Goal: Task Accomplishment & Management: Manage account settings

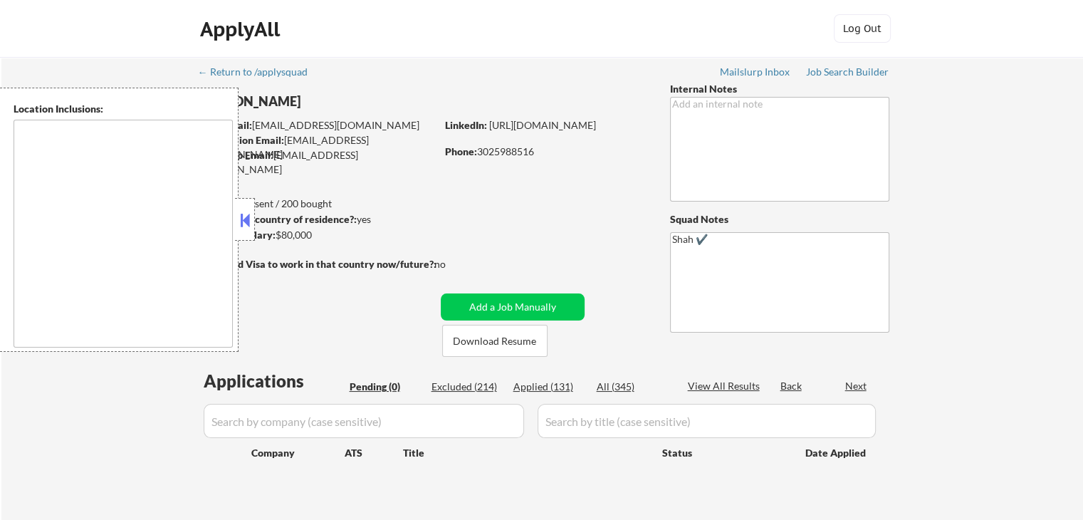
type textarea "[GEOGRAPHIC_DATA], DE [GEOGRAPHIC_DATA], [GEOGRAPHIC_DATA], DE [GEOGRAPHIC_DATA…"
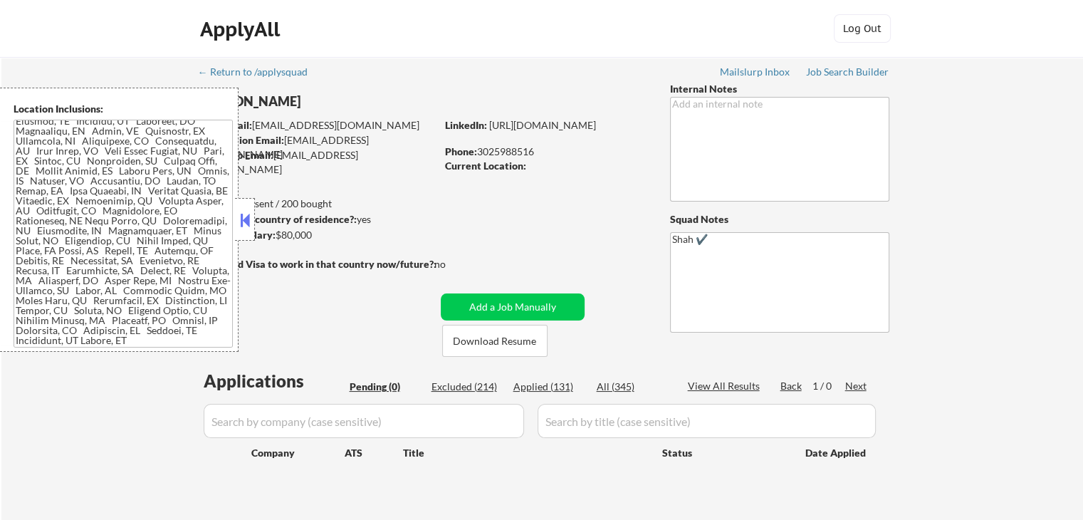
scroll to position [25, 0]
click at [246, 212] on button at bounding box center [245, 219] width 16 height 21
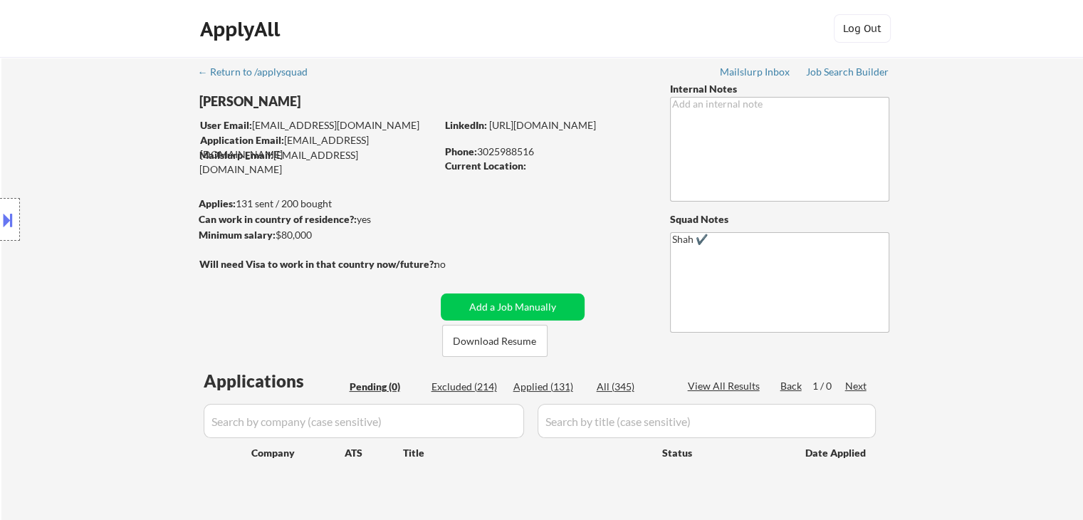
click at [70, 240] on div "Location Inclusions:" at bounding box center [127, 220] width 255 height 264
click at [125, 219] on div "Location Inclusions:" at bounding box center [127, 220] width 255 height 264
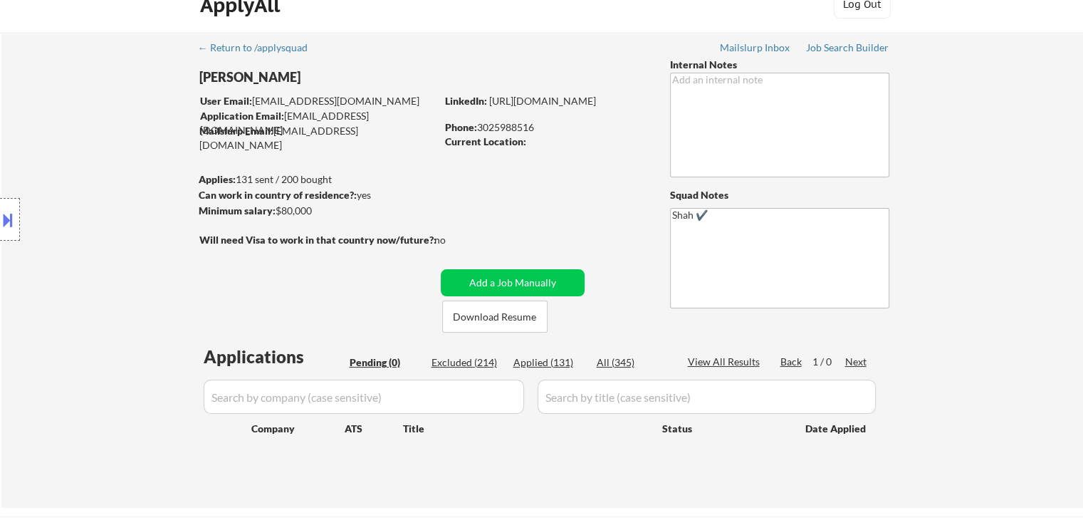
scroll to position [0, 0]
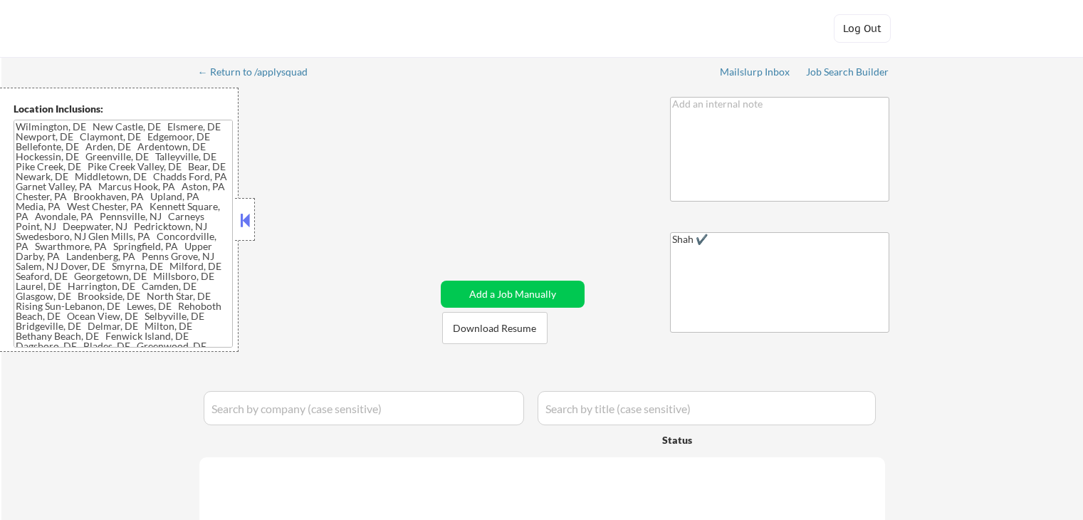
type textarea "[GEOGRAPHIC_DATA], DE [GEOGRAPHIC_DATA], [GEOGRAPHIC_DATA], DE [GEOGRAPHIC_DATA…"
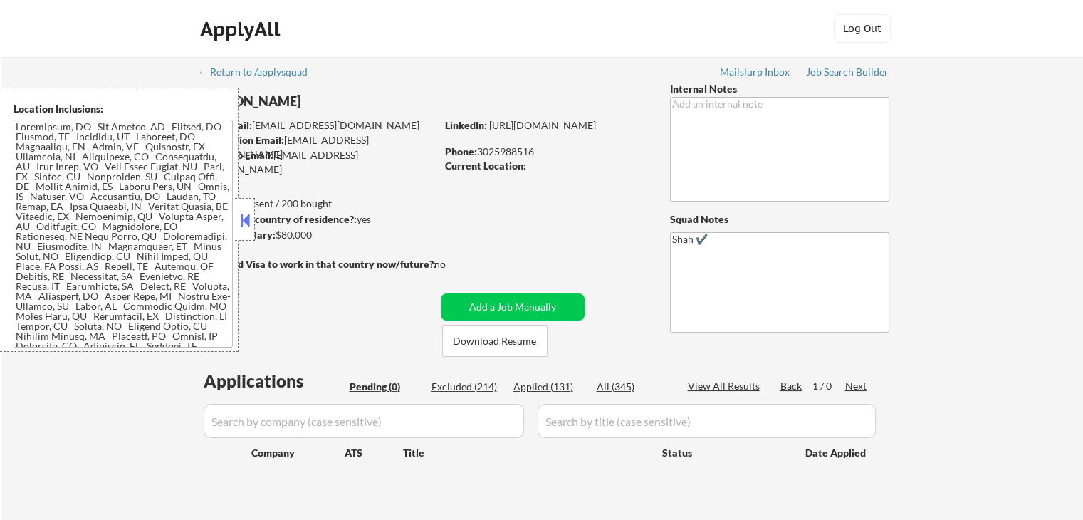
drag, startPoint x: 508, startPoint y: 232, endPoint x: 495, endPoint y: 234, distance: 13.1
click at [508, 232] on div "← Return to /applysquad Mailslurp Inbox Job Search Builder [PERSON_NAME] User E…" at bounding box center [542, 289] width 711 height 464
click at [246, 222] on button at bounding box center [245, 219] width 16 height 21
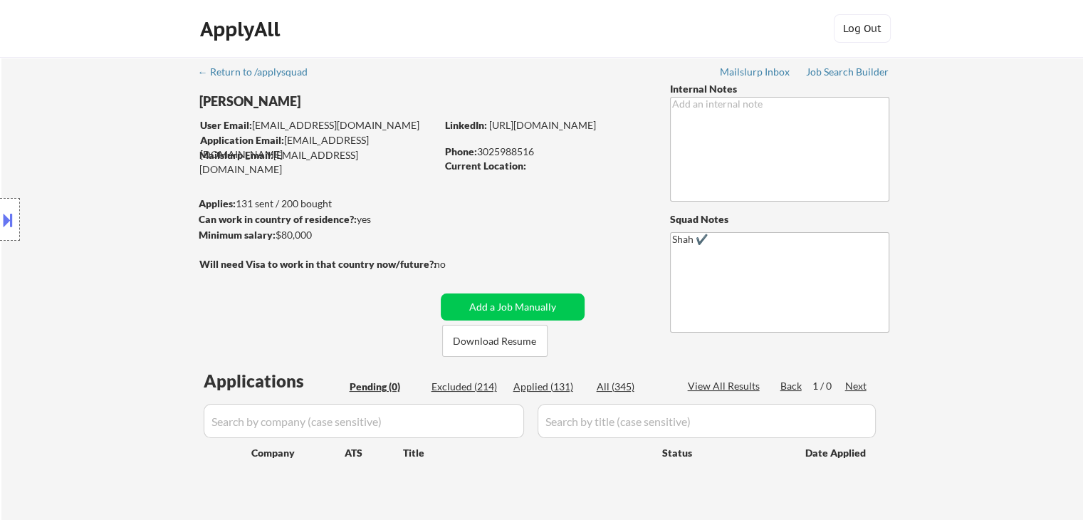
click at [473, 218] on div "← Return to /applysquad Mailslurp Inbox Job Search Builder [PERSON_NAME] User E…" at bounding box center [542, 289] width 711 height 464
click at [101, 164] on div "Location Inclusions:" at bounding box center [127, 220] width 255 height 264
click at [100, 164] on div "Location Inclusions:" at bounding box center [127, 220] width 255 height 264
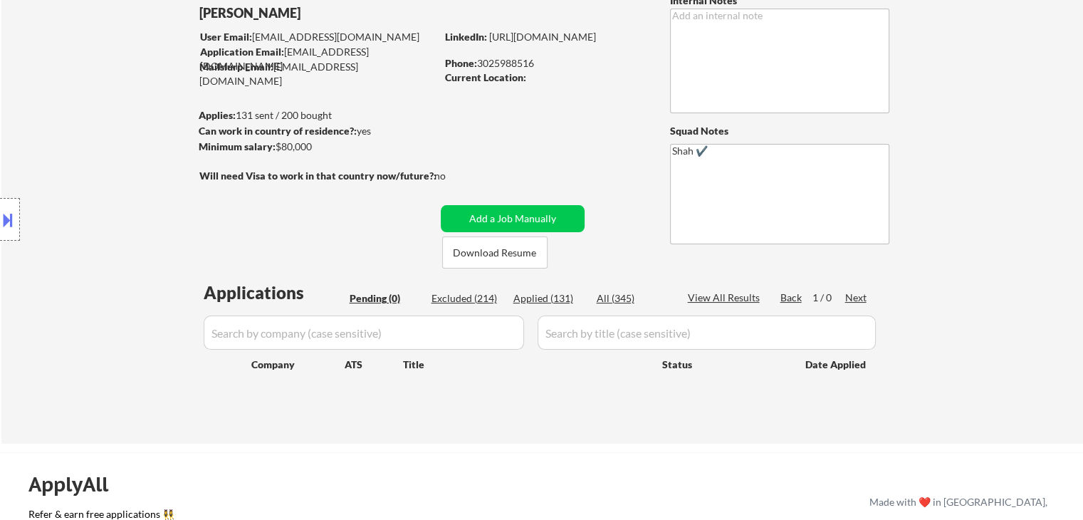
scroll to position [142, 0]
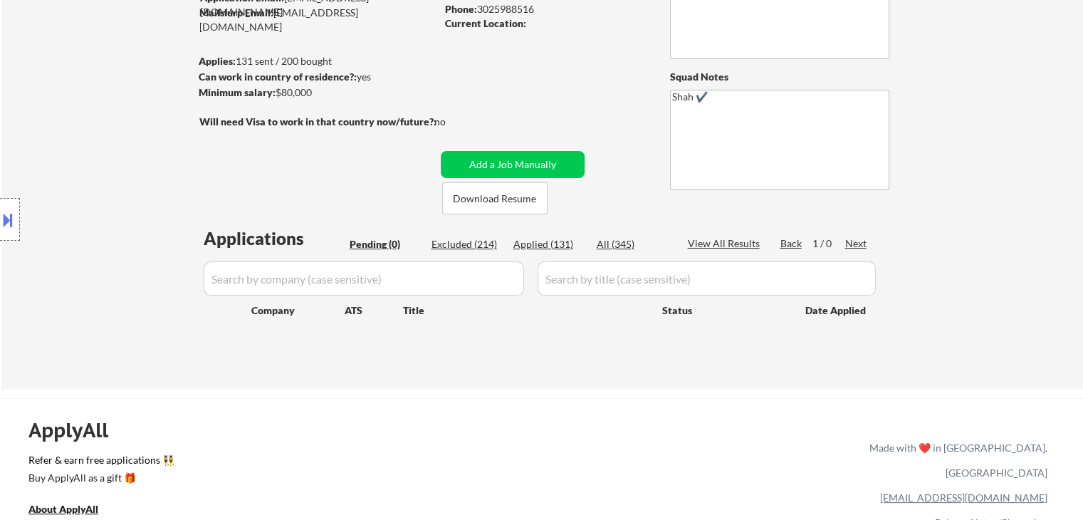
click at [924, 207] on div "← Return to /applysquad Mailslurp Inbox Job Search Builder Shan Haq User Email:…" at bounding box center [542, 152] width 1082 height 475
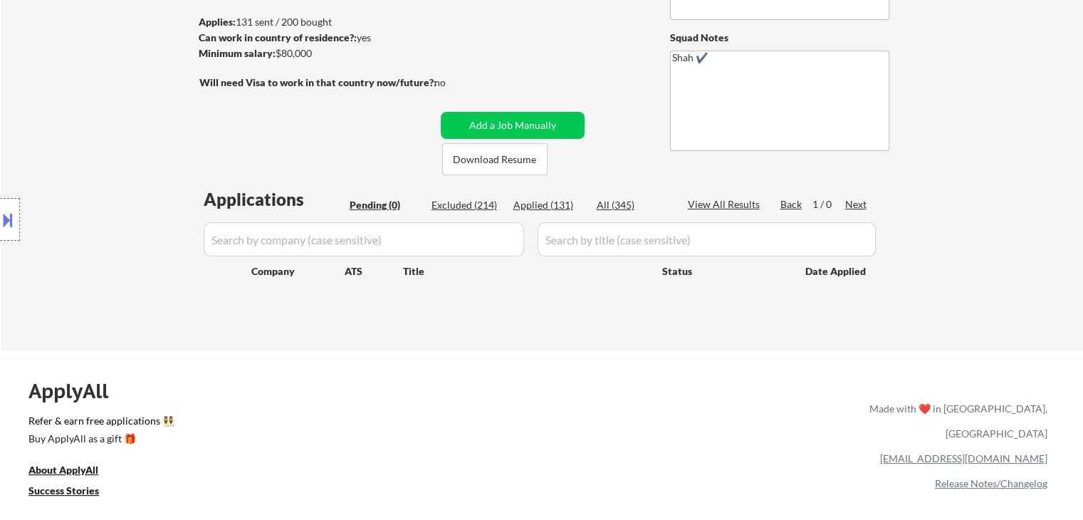
scroll to position [214, 0]
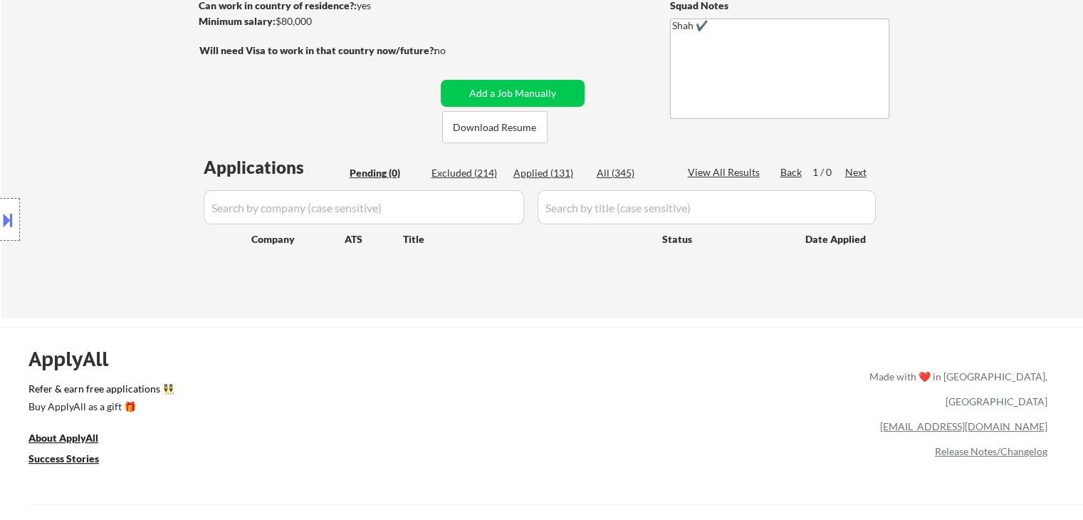
click at [101, 216] on div "Location Inclusions:" at bounding box center [127, 220] width 255 height 264
click at [105, 147] on div "Location Inclusions:" at bounding box center [127, 220] width 255 height 264
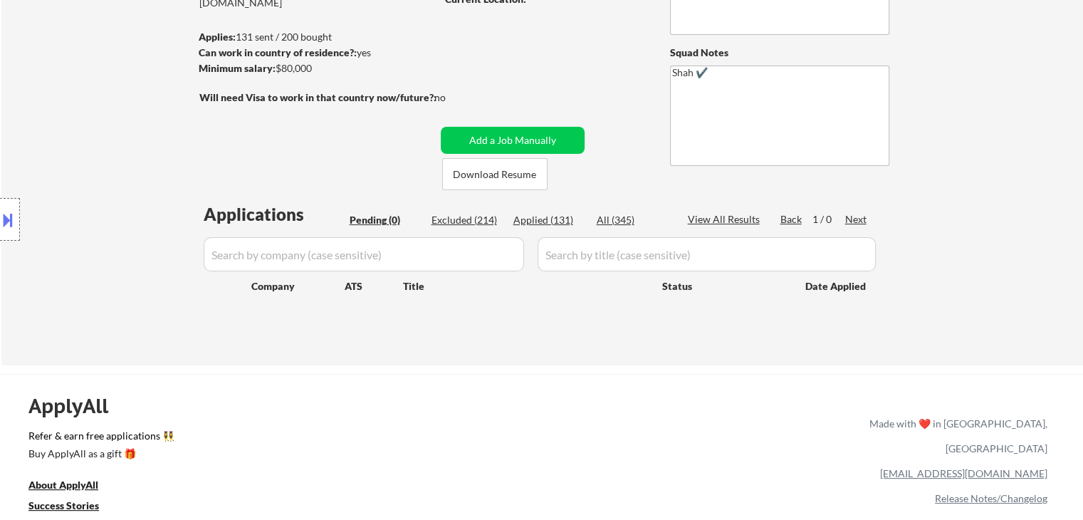
scroll to position [142, 0]
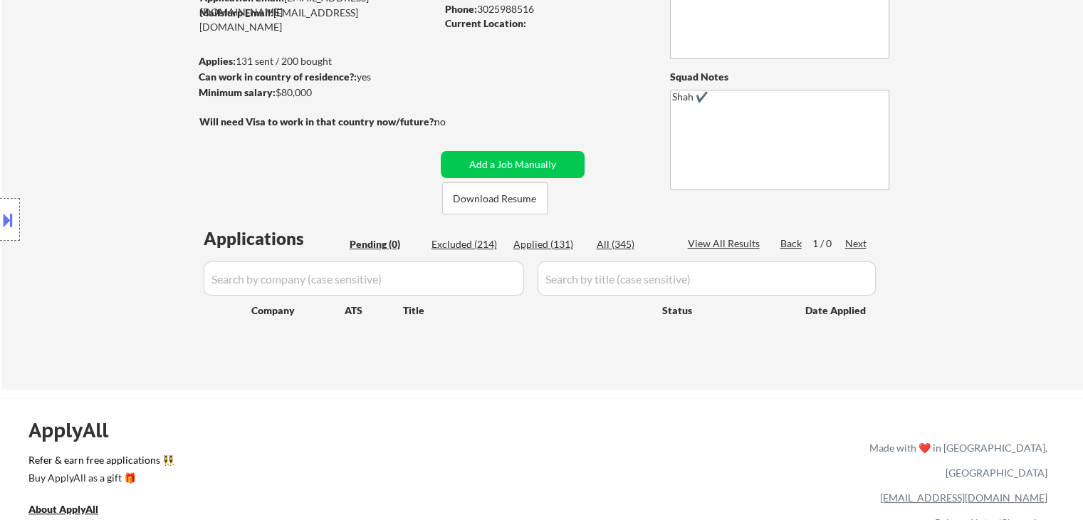
click at [105, 147] on div "Location Inclusions:" at bounding box center [127, 220] width 255 height 264
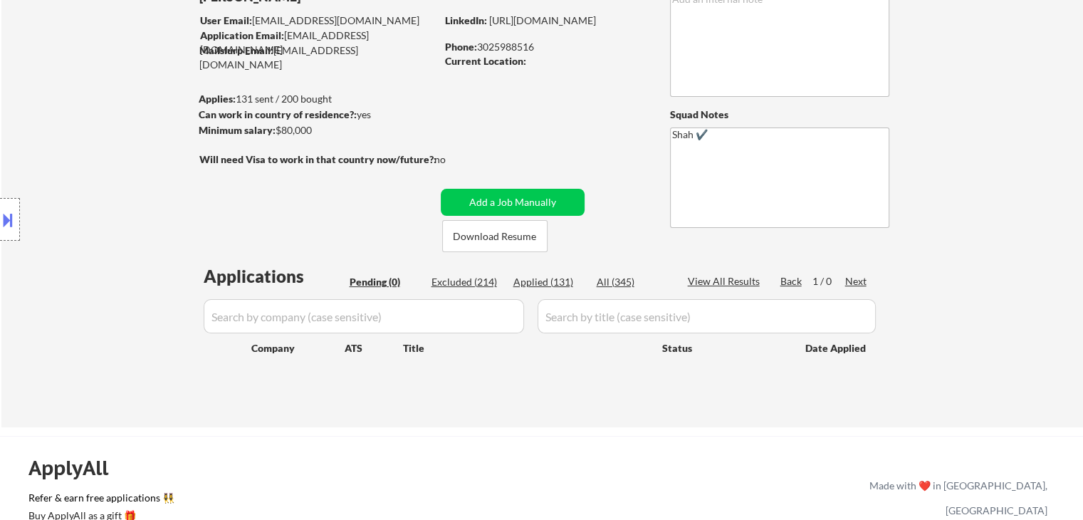
scroll to position [71, 0]
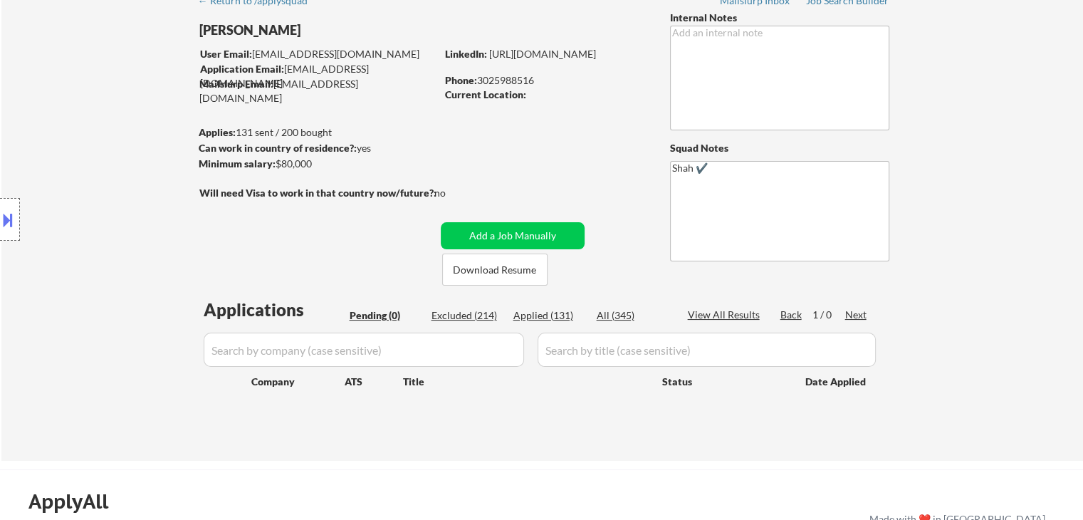
click at [105, 148] on div "Location Inclusions:" at bounding box center [127, 220] width 255 height 264
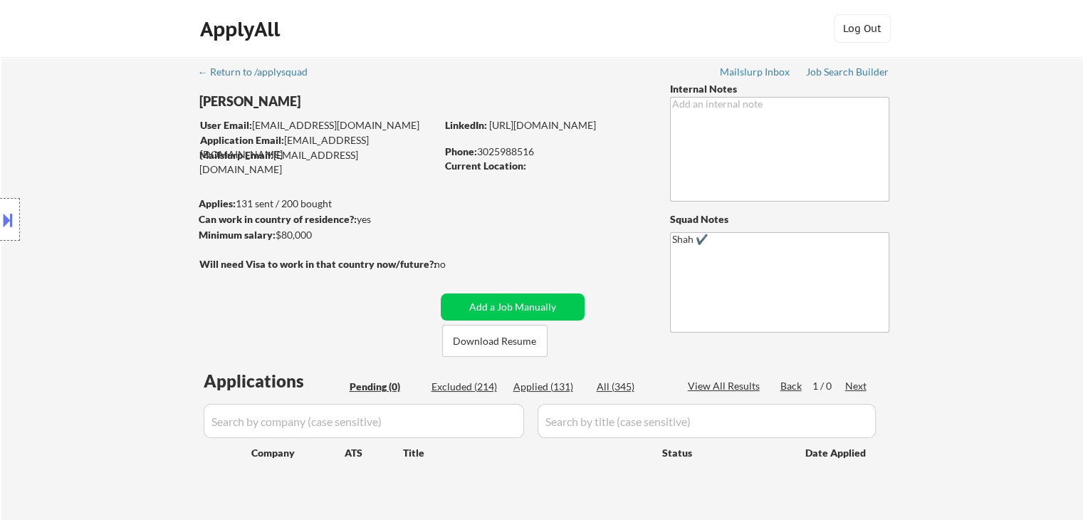
click at [105, 148] on div "Location Inclusions:" at bounding box center [127, 220] width 255 height 264
drag, startPoint x: 379, startPoint y: 156, endPoint x: 265, endPoint y: 156, distance: 114.0
click at [265, 156] on div "Mailslurp Email: shan.haq@mailflux.com" at bounding box center [317, 162] width 236 height 28
click at [152, 196] on div "Location Inclusions:" at bounding box center [127, 220] width 255 height 264
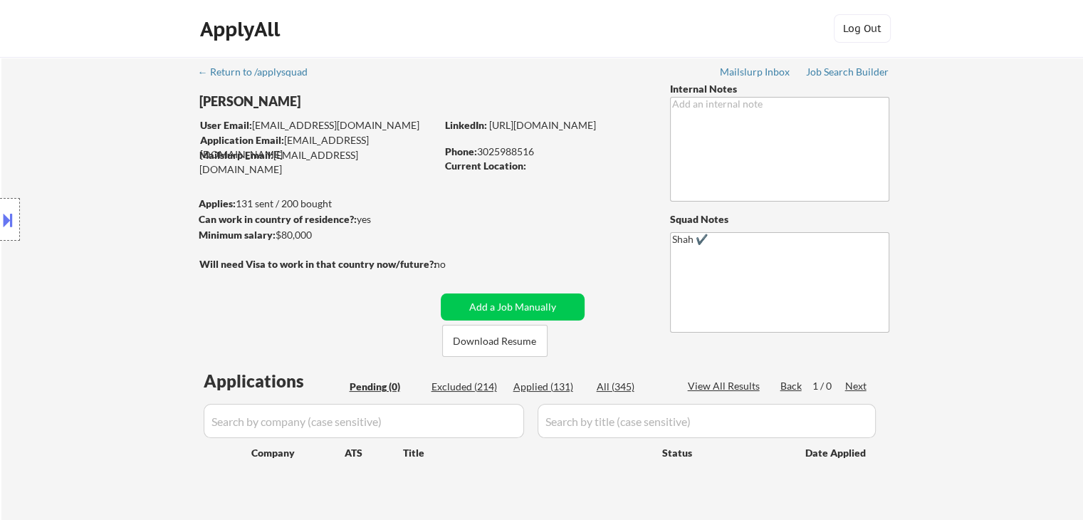
click at [160, 231] on div "Location Inclusions:" at bounding box center [127, 220] width 255 height 264
drag, startPoint x: 319, startPoint y: 230, endPoint x: 235, endPoint y: 228, distance: 84.1
click at [235, 228] on body "← Return to /applysquad Mailslurp Inbox Job Search Builder Shan Haq User Email:…" at bounding box center [541, 260] width 1083 height 520
click at [119, 226] on div "Location Inclusions:" at bounding box center [127, 220] width 255 height 264
click at [123, 219] on div "Location Inclusions:" at bounding box center [127, 220] width 255 height 264
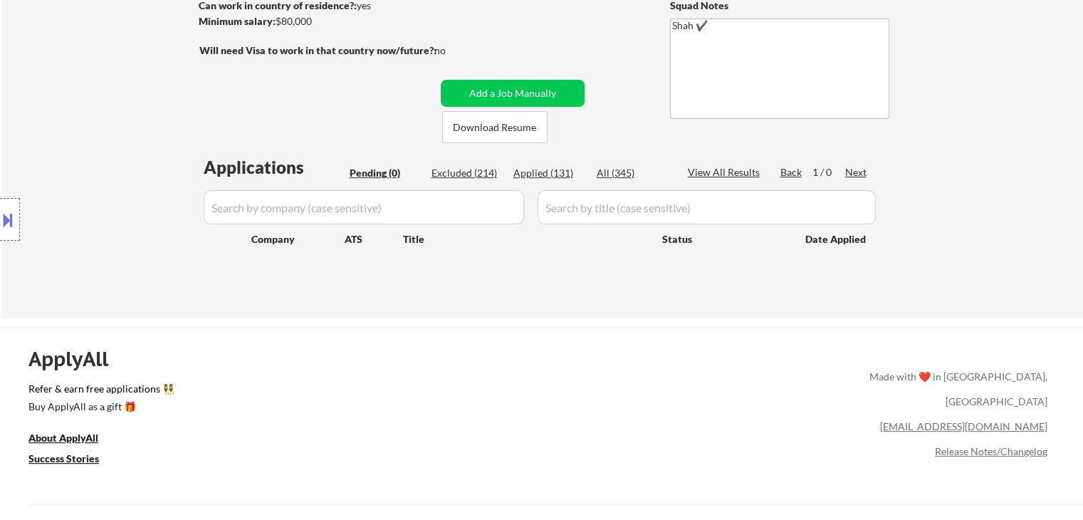
click at [125, 219] on div "Location Inclusions:" at bounding box center [127, 220] width 255 height 264
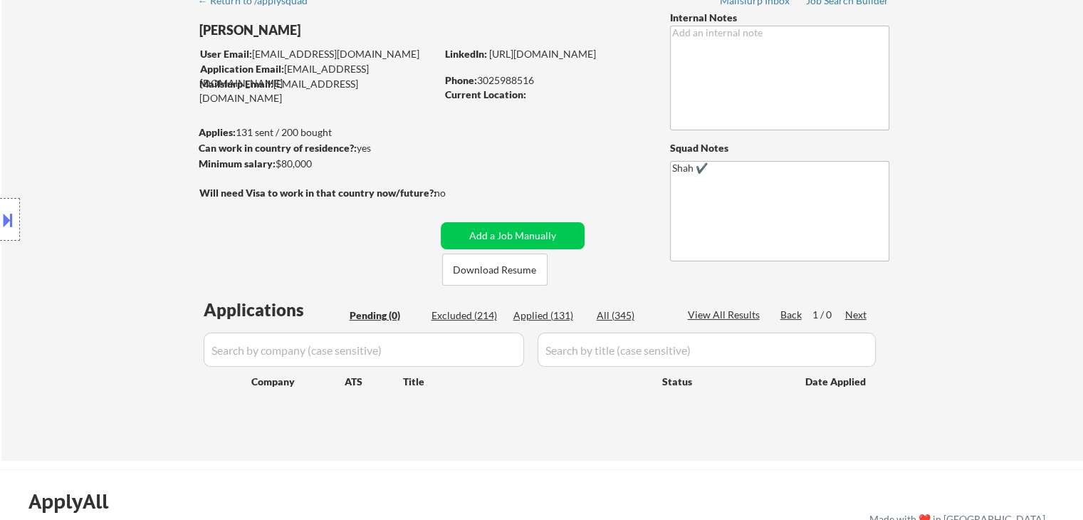
click at [125, 219] on div "Location Inclusions:" at bounding box center [127, 220] width 255 height 264
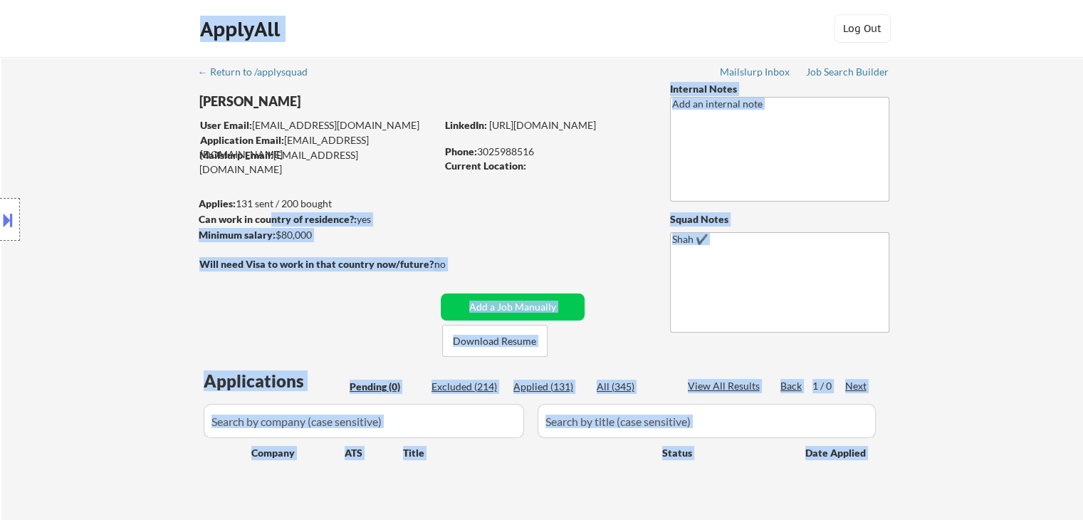
drag, startPoint x: 255, startPoint y: 226, endPoint x: 270, endPoint y: 226, distance: 15.0
click at [270, 226] on body "← Return to /applysquad Mailslurp Inbox Job Search Builder Shan Haq User Email:…" at bounding box center [541, 260] width 1083 height 520
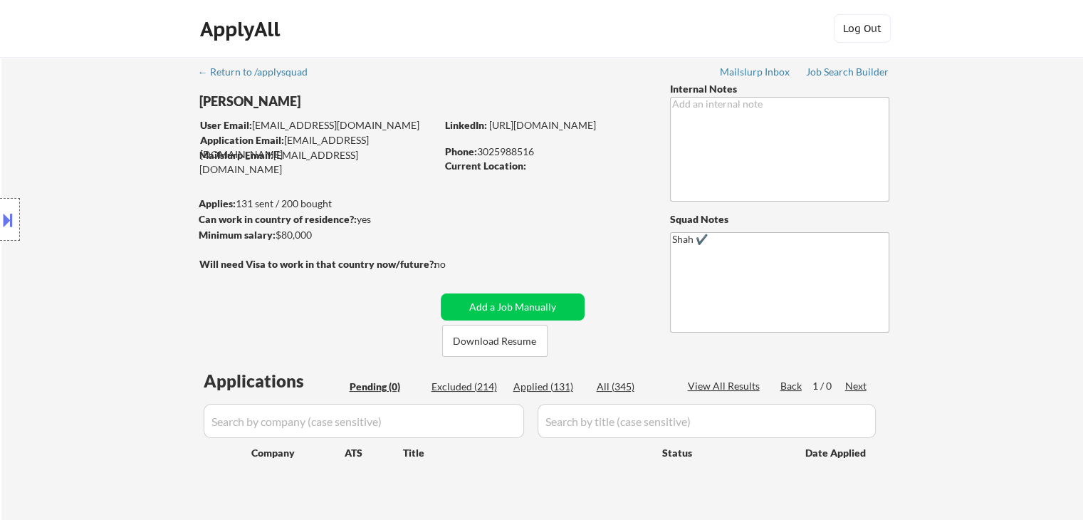
click at [608, 217] on div "← Return to /applysquad Mailslurp Inbox Job Search Builder Shan Haq User Email:…" at bounding box center [542, 289] width 711 height 464
click at [985, 229] on div "← Return to /applysquad Mailslurp Inbox Job Search Builder Shan Haq User Email:…" at bounding box center [542, 294] width 1082 height 475
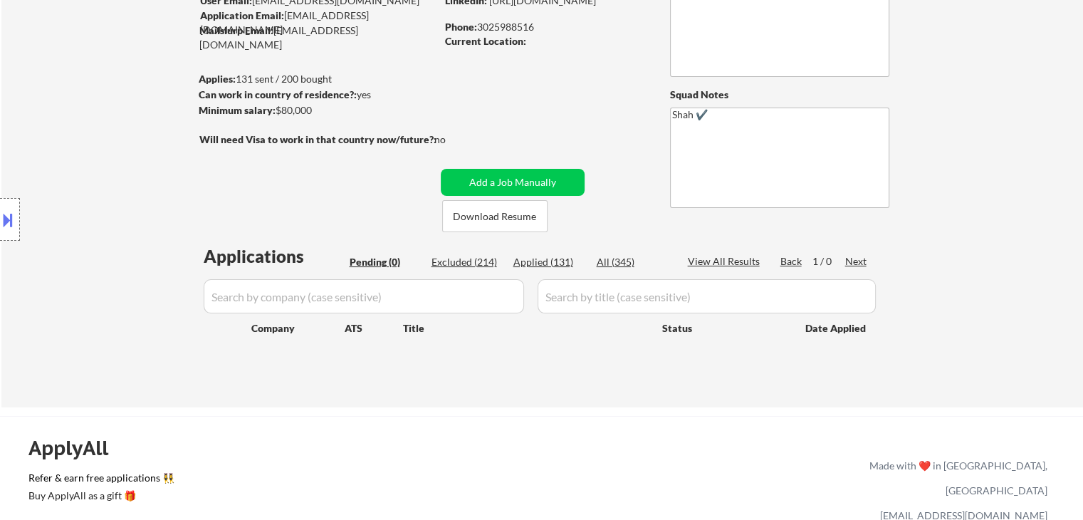
scroll to position [142, 0]
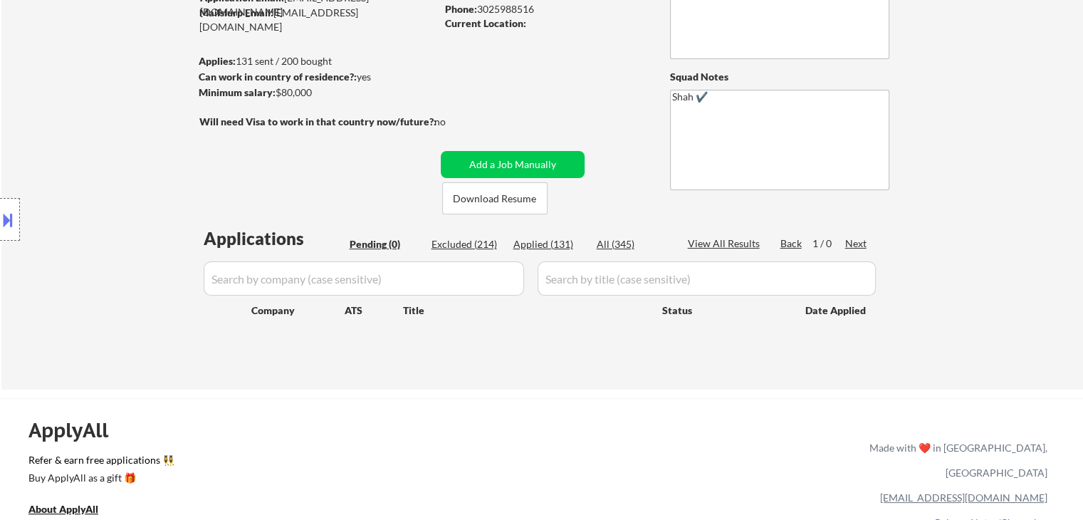
click at [134, 169] on div "Location Inclusions:" at bounding box center [127, 220] width 255 height 264
click at [137, 169] on div "Location Inclusions:" at bounding box center [127, 220] width 255 height 264
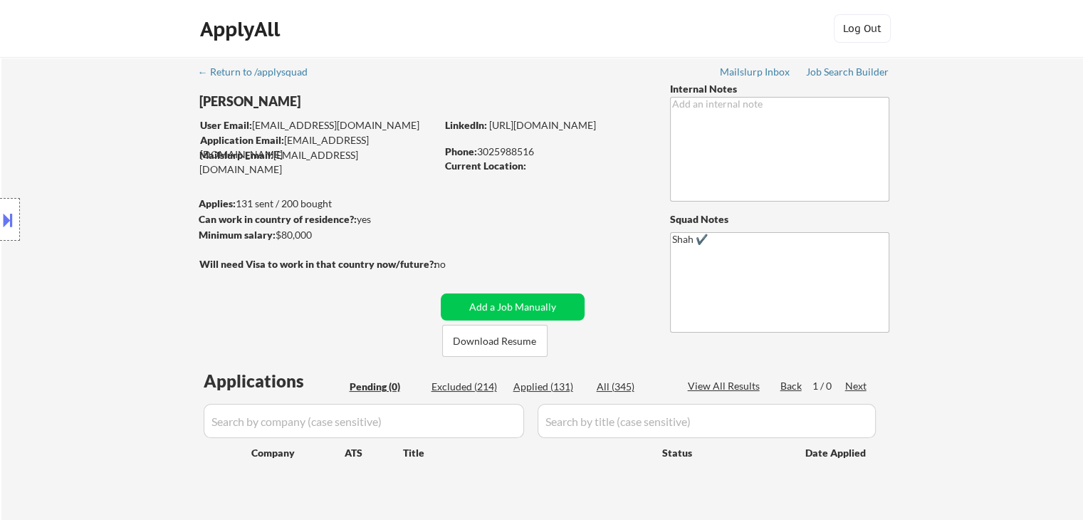
click at [137, 169] on div "Location Inclusions:" at bounding box center [127, 220] width 255 height 264
click at [138, 170] on div "Location Inclusions:" at bounding box center [127, 220] width 255 height 264
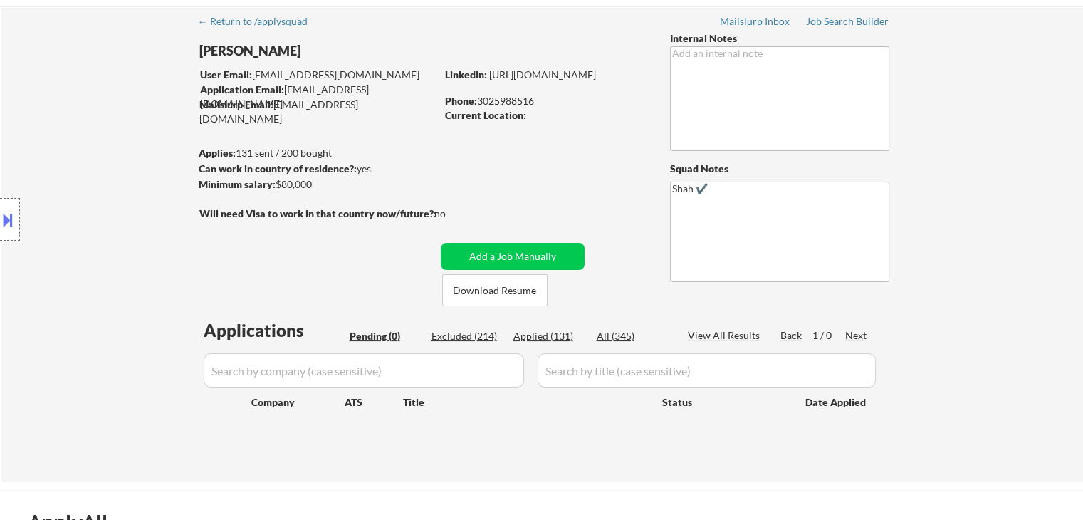
scroll to position [71, 0]
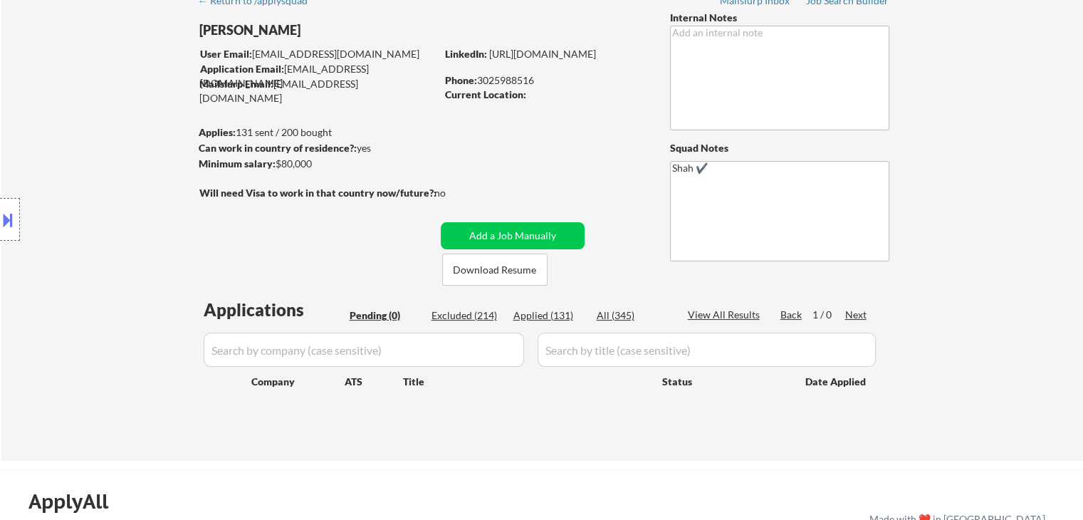
click at [138, 171] on div "Location Inclusions:" at bounding box center [127, 220] width 255 height 264
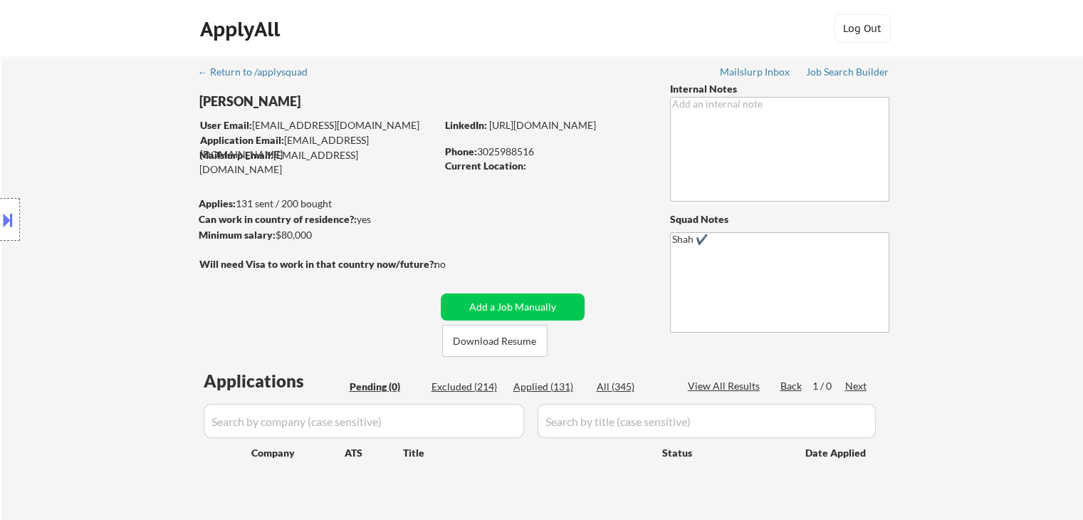
click at [138, 172] on div "Location Inclusions:" at bounding box center [127, 220] width 255 height 264
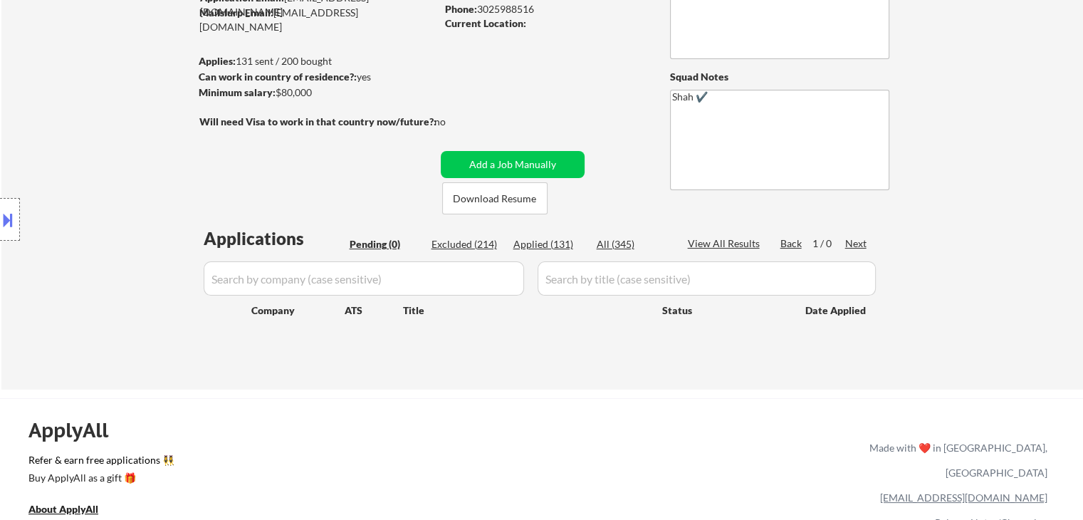
click at [115, 191] on div "Location Inclusions:" at bounding box center [127, 220] width 255 height 264
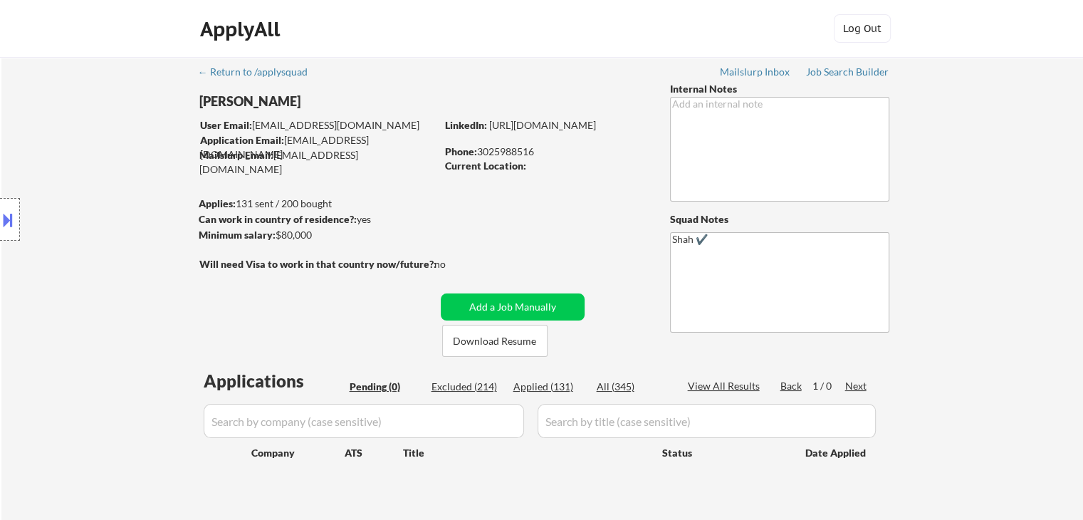
click at [115, 191] on div "Location Inclusions:" at bounding box center [127, 220] width 255 height 264
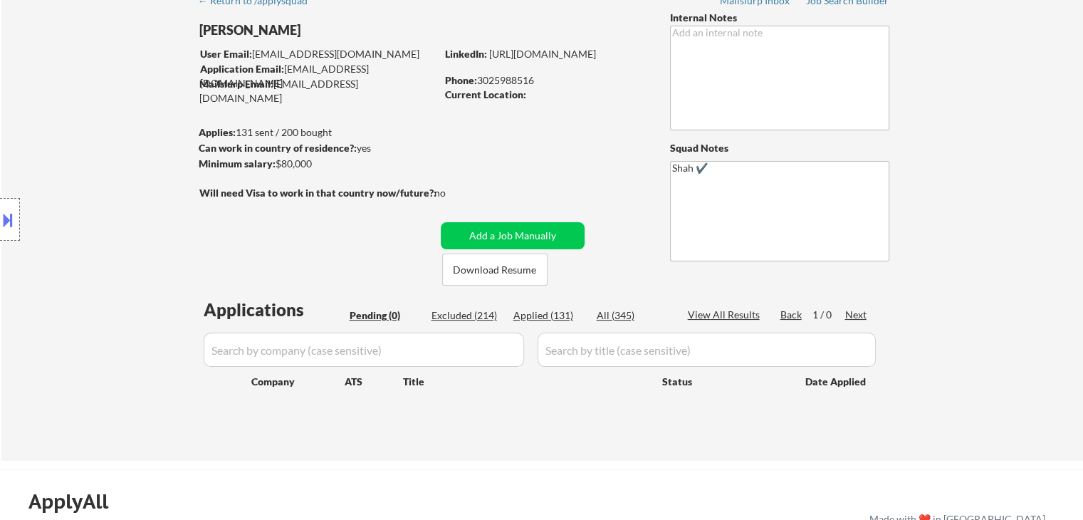
click at [115, 191] on div "Location Inclusions:" at bounding box center [127, 220] width 255 height 264
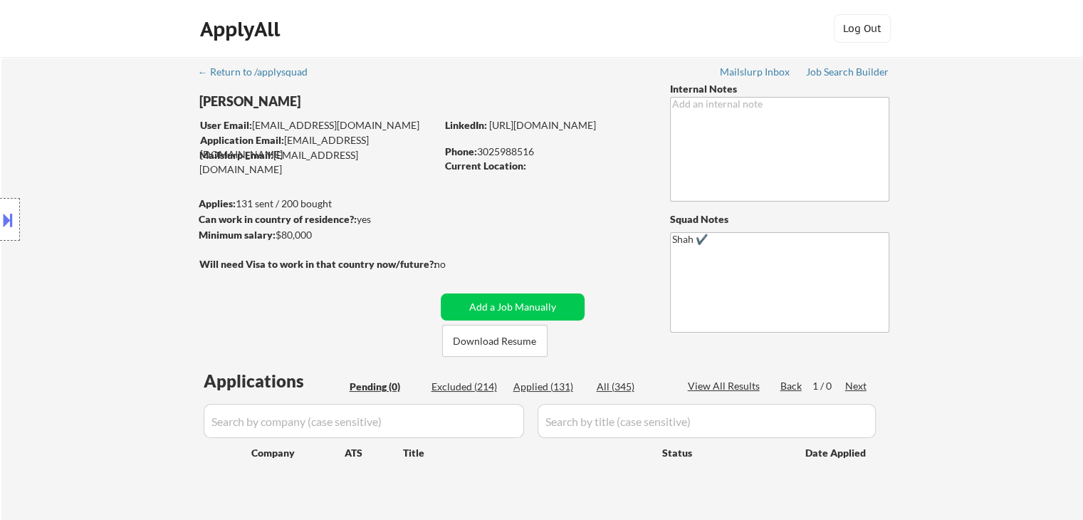
click at [115, 191] on div "Location Inclusions:" at bounding box center [127, 220] width 255 height 264
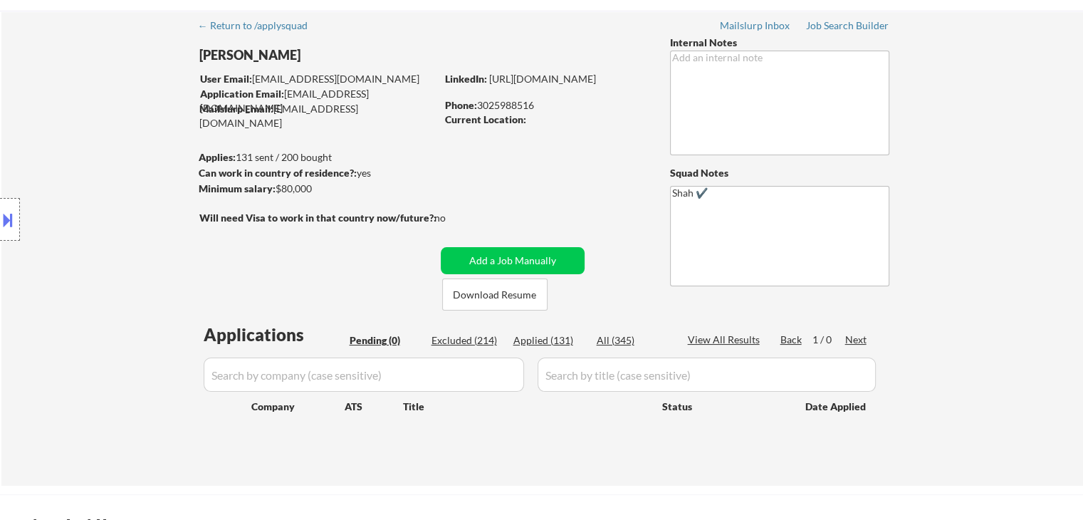
scroll to position [71, 0]
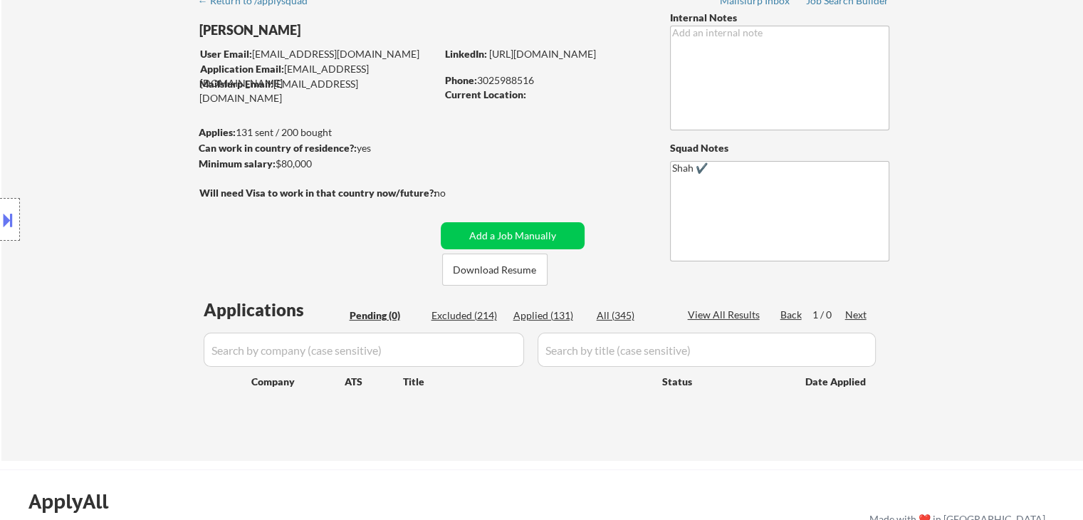
click at [115, 191] on div "Location Inclusions:" at bounding box center [127, 220] width 255 height 264
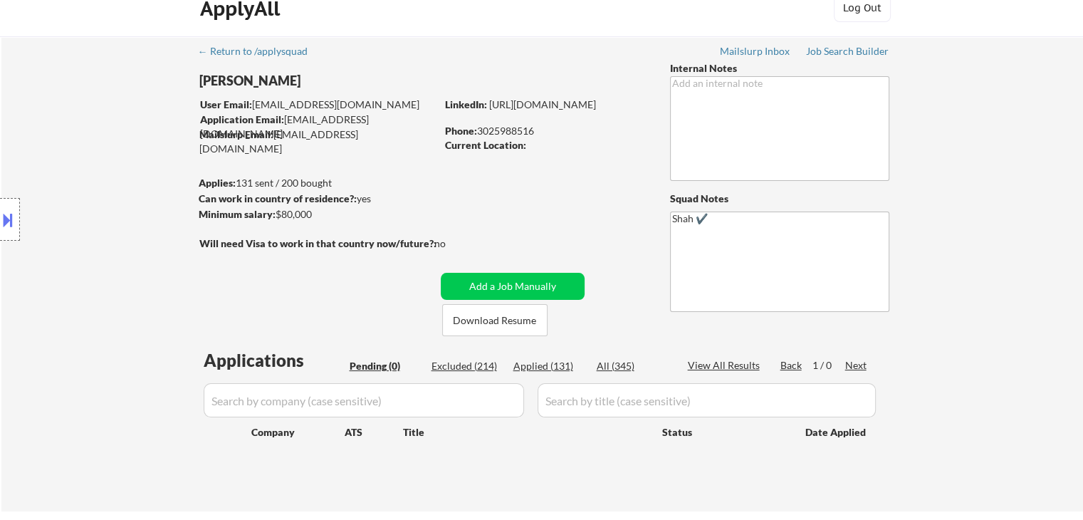
scroll to position [0, 0]
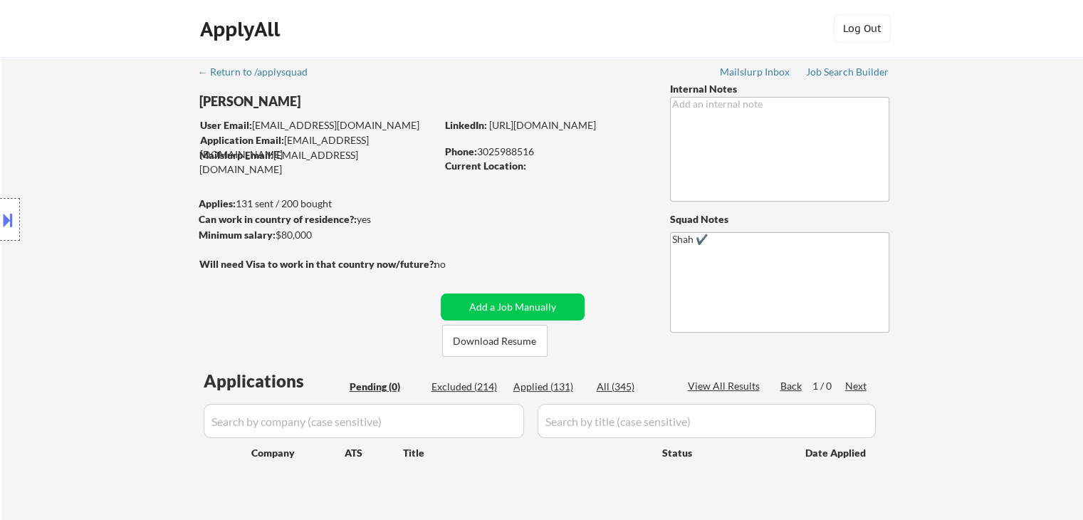
click at [125, 216] on div "Location Inclusions:" at bounding box center [127, 220] width 255 height 264
click at [126, 216] on div "Location Inclusions:" at bounding box center [127, 220] width 255 height 264
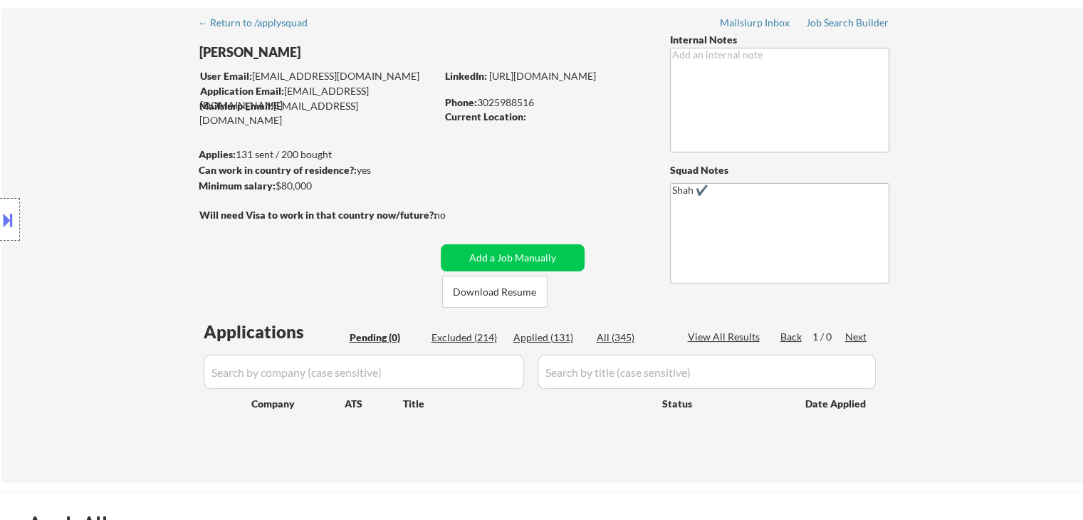
scroll to position [71, 0]
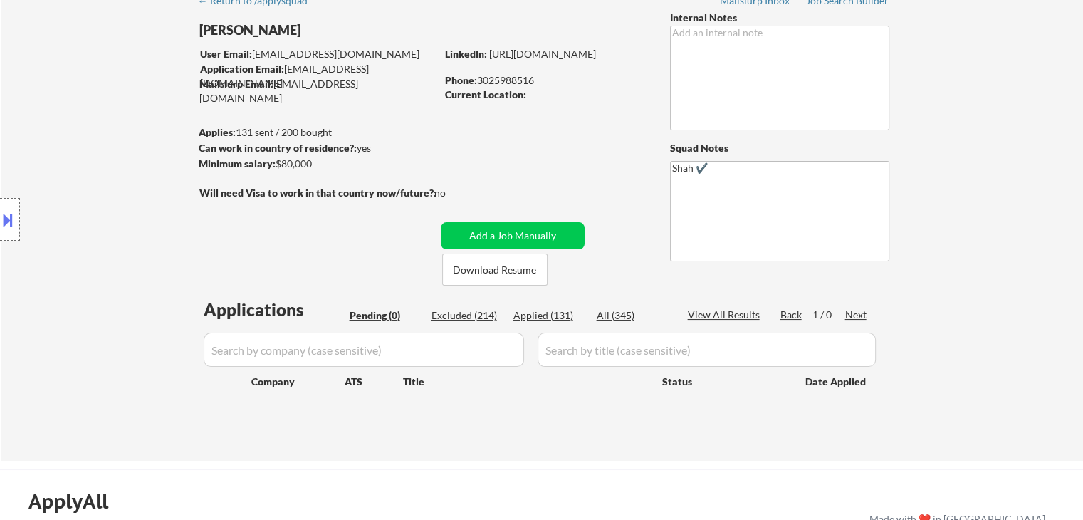
click at [128, 214] on div "Location Inclusions:" at bounding box center [127, 220] width 255 height 264
click at [129, 214] on div "Location Inclusions:" at bounding box center [127, 220] width 255 height 264
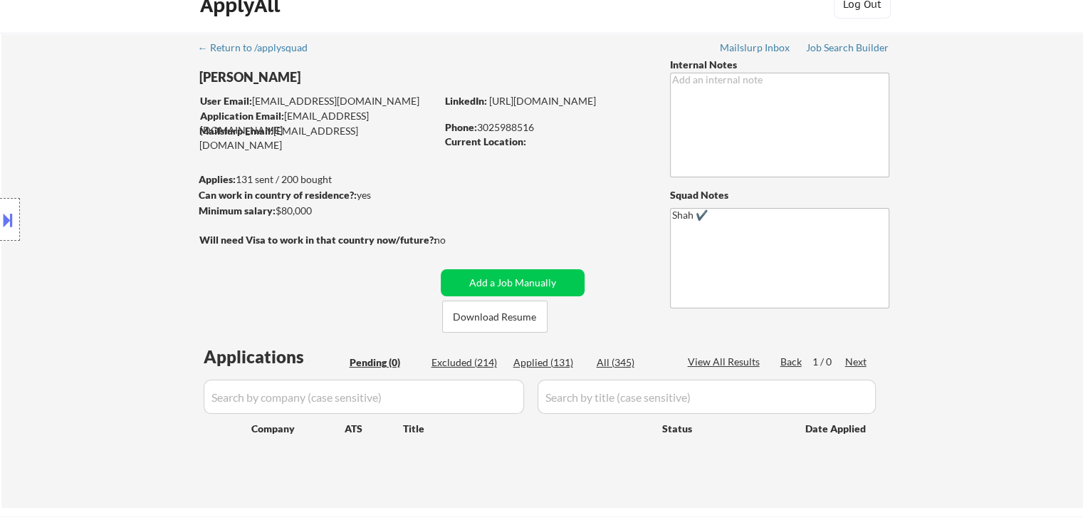
scroll to position [0, 0]
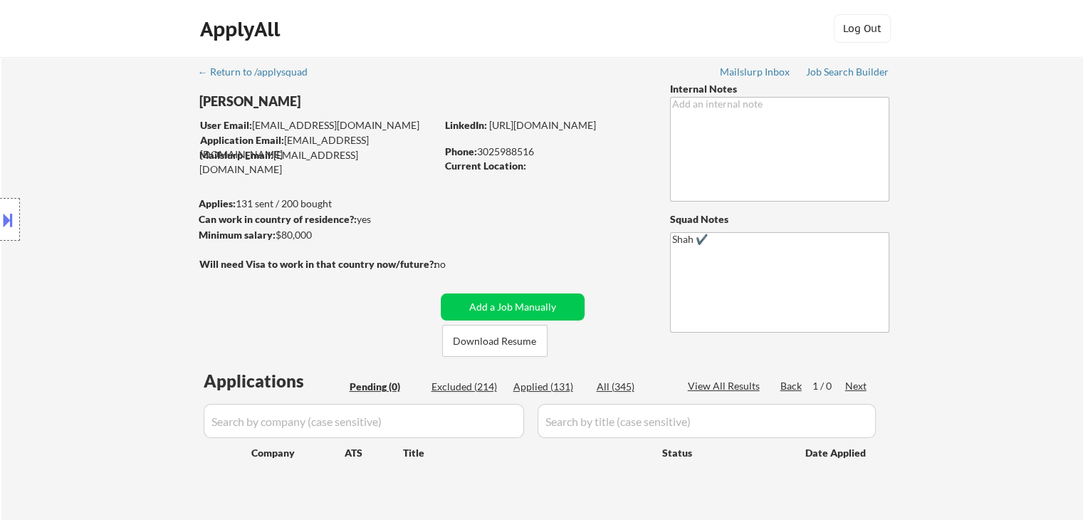
drag, startPoint x: 234, startPoint y: 203, endPoint x: 388, endPoint y: 206, distance: 153.9
click at [388, 206] on body "← Return to /applysquad Mailslurp Inbox Job Search Builder Shan Haq User Email:…" at bounding box center [541, 260] width 1083 height 520
click at [429, 216] on div "Can work in country of residence?: yes" at bounding box center [315, 219] width 233 height 14
click at [20, 209] on div "Location Inclusions:" at bounding box center [127, 220] width 255 height 264
drag, startPoint x: 380, startPoint y: 157, endPoint x: 254, endPoint y: 150, distance: 127.0
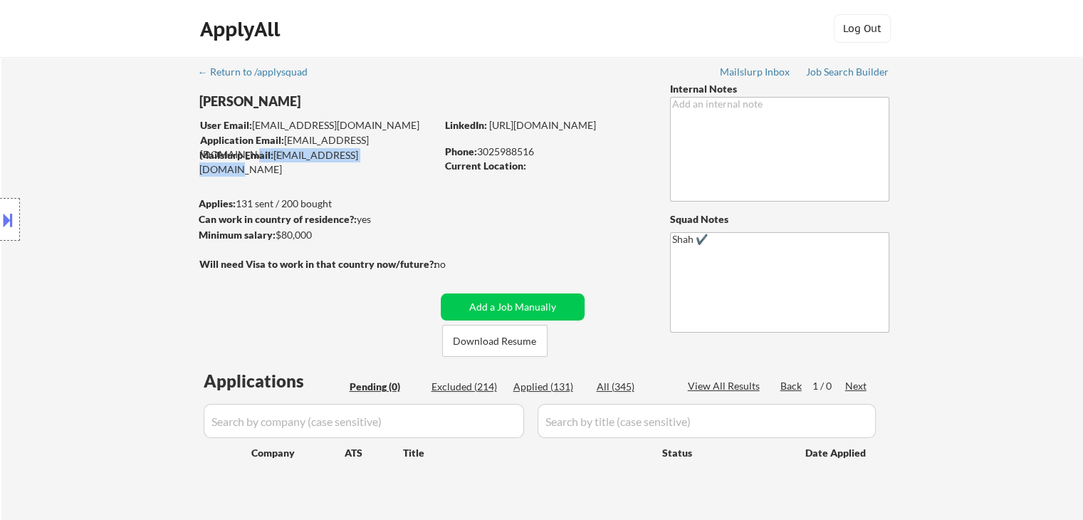
click at [254, 150] on body "← Return to /applysquad Mailslurp Inbox Job Search Builder Shan Haq User Email:…" at bounding box center [541, 260] width 1083 height 520
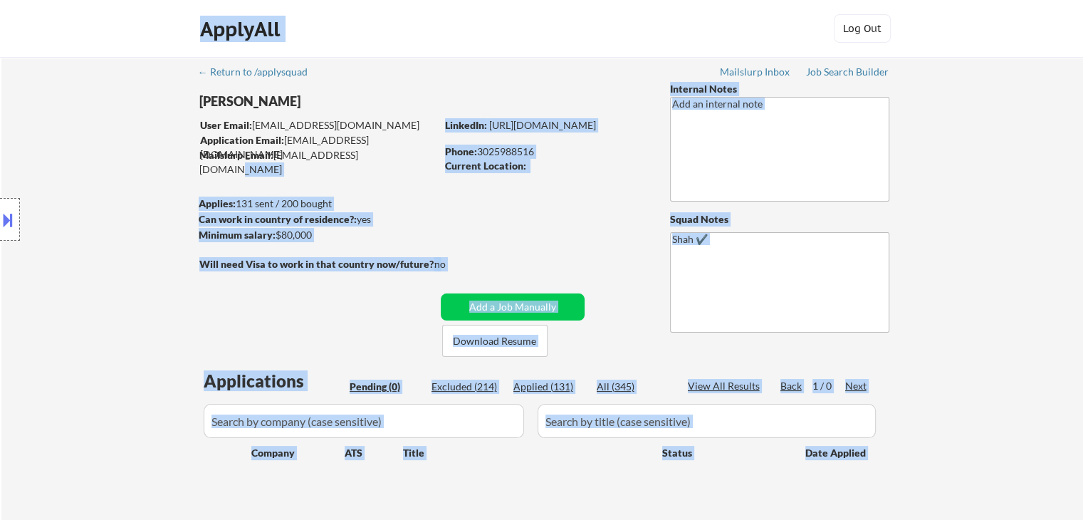
click at [120, 186] on div "Location Inclusions:" at bounding box center [127, 220] width 255 height 264
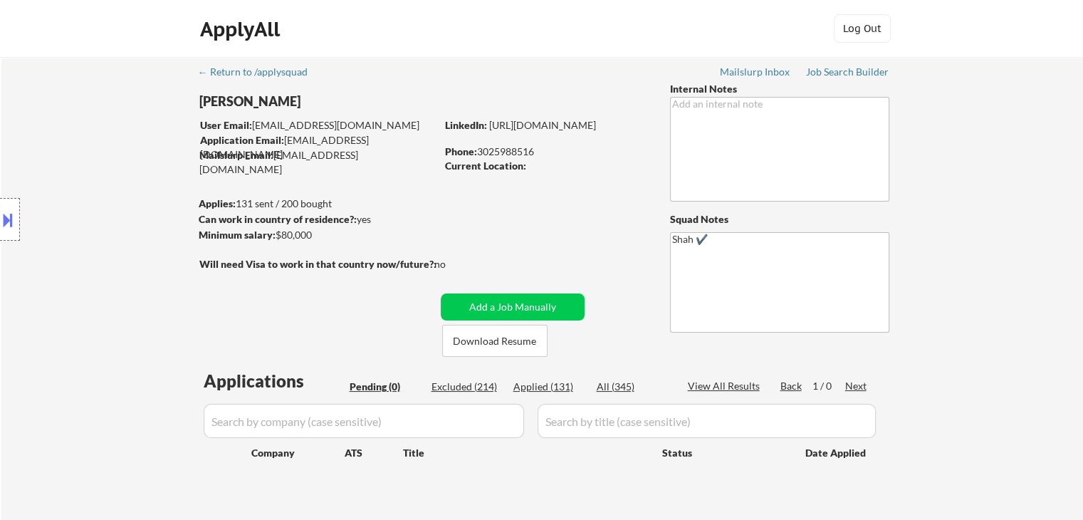
click at [941, 191] on div "← Return to /applysquad Mailslurp Inbox Job Search Builder Shan Haq User Email:…" at bounding box center [542, 294] width 1082 height 475
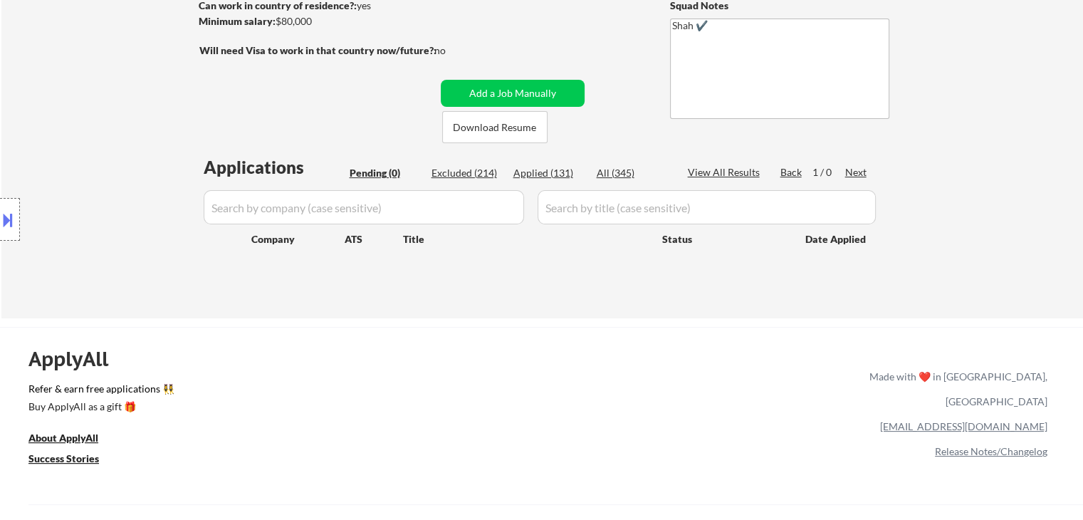
click at [1041, 180] on div "← Return to /applysquad Mailslurp Inbox Job Search Builder Shan Haq User Email:…" at bounding box center [542, 80] width 1082 height 475
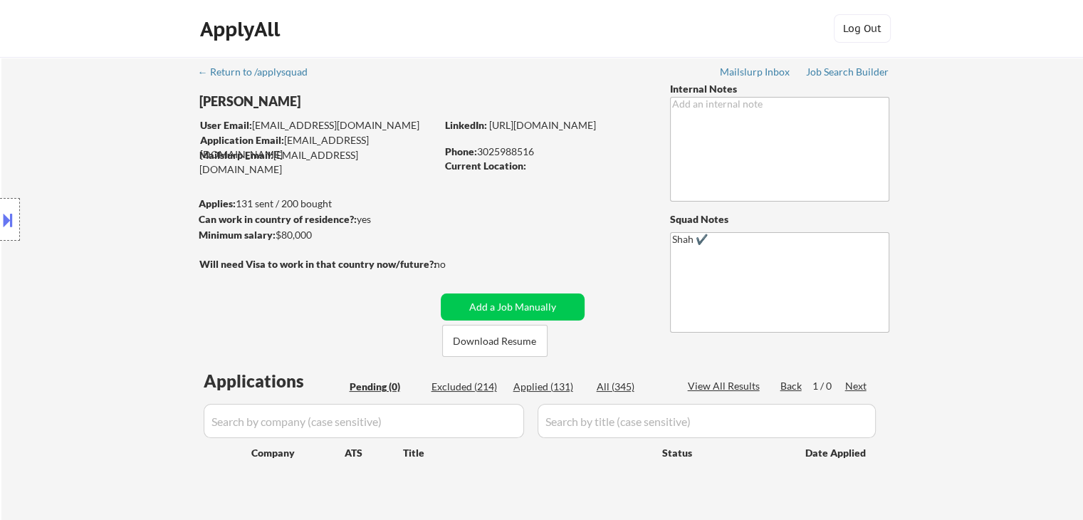
click at [319, 327] on div "← Return to /applysquad Mailslurp Inbox Job Search Builder Shan Haq User Email:…" at bounding box center [542, 289] width 711 height 464
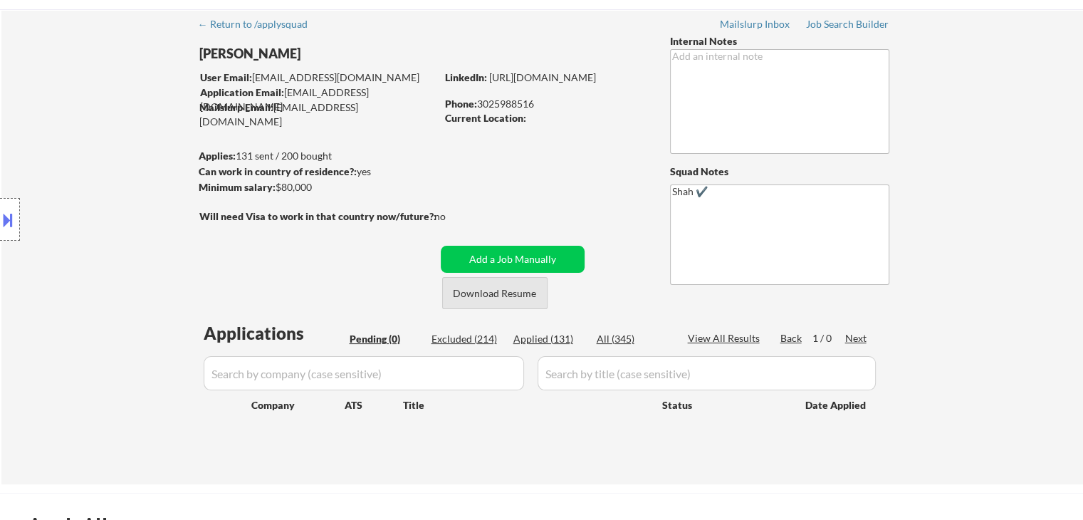
scroll to position [71, 0]
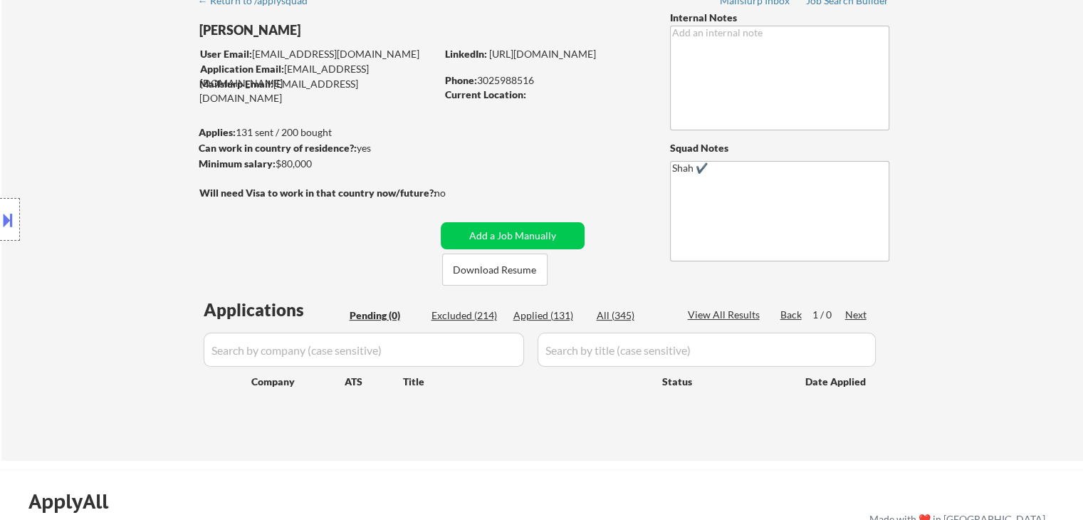
click at [526, 307] on div "Applications Pending (0) Excluded (214) Applied (131) All (345) View All Result…" at bounding box center [542, 366] width 686 height 136
click at [532, 313] on div "Applied (131)" at bounding box center [549, 315] width 71 height 14
click at [536, 317] on div "Applied (131)" at bounding box center [549, 315] width 71 height 14
select select ""applied""
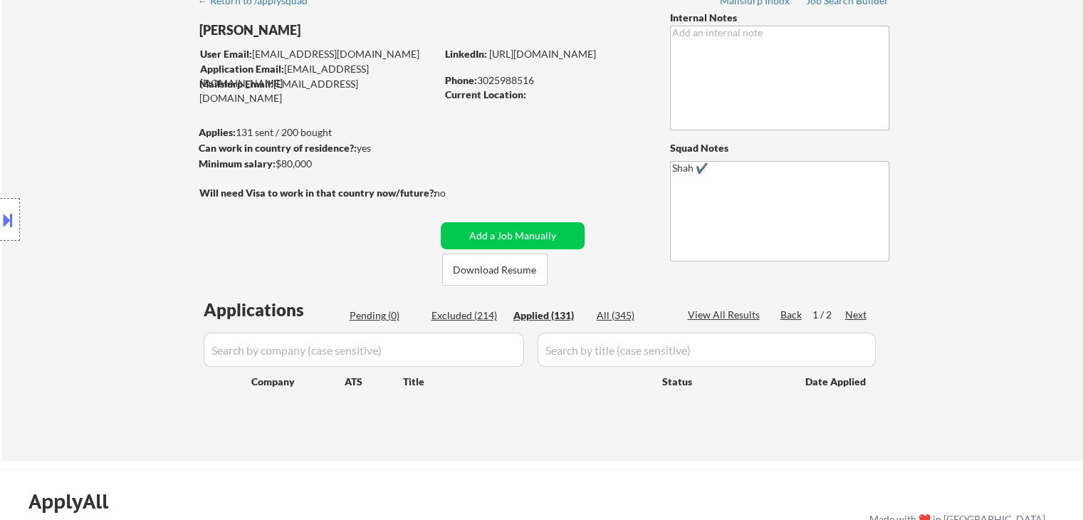
select select ""applied""
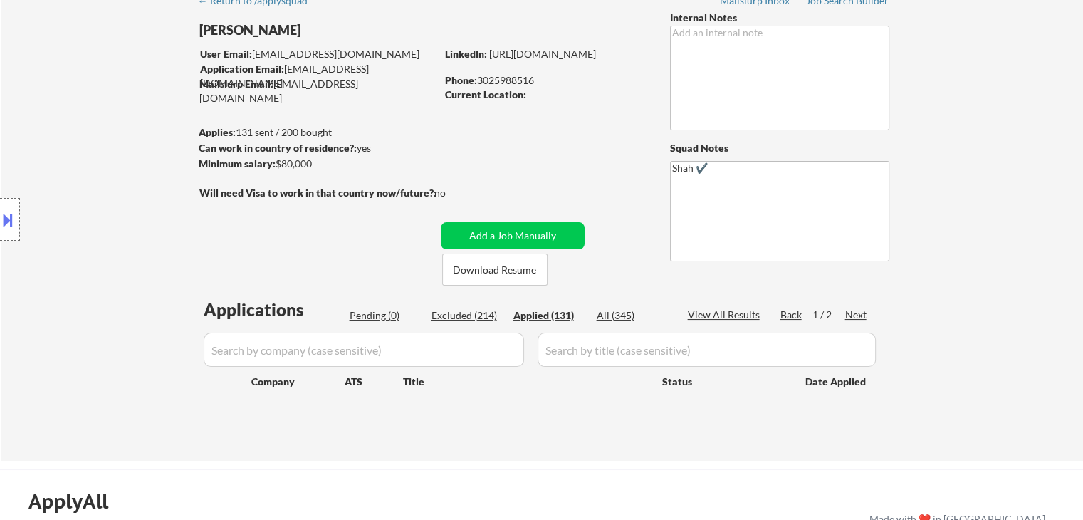
select select ""applied""
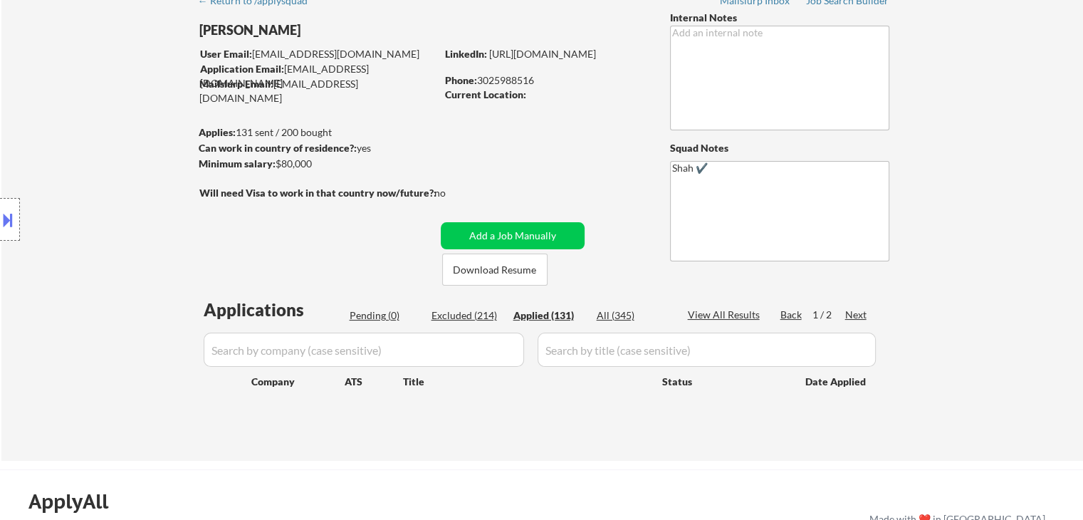
select select ""applied""
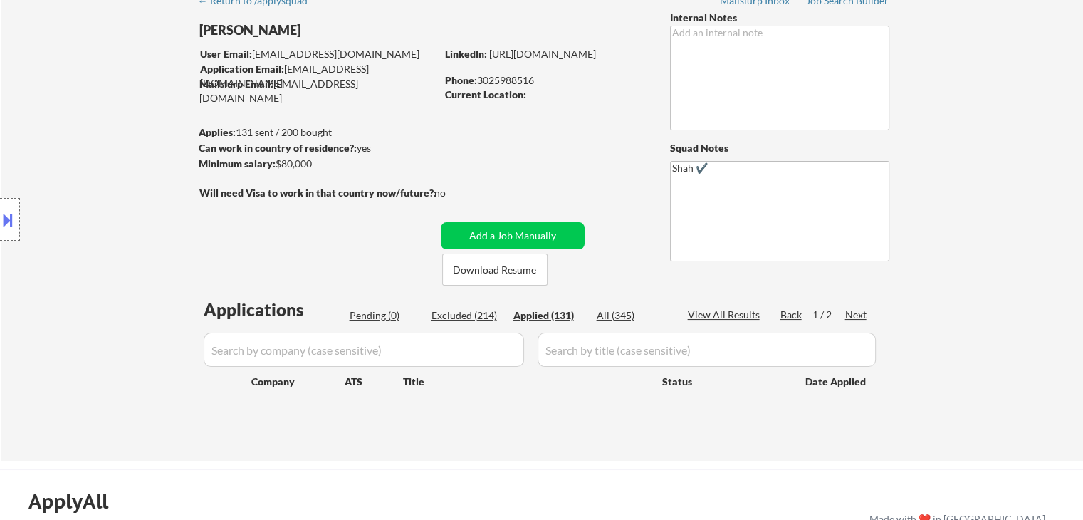
select select ""applied""
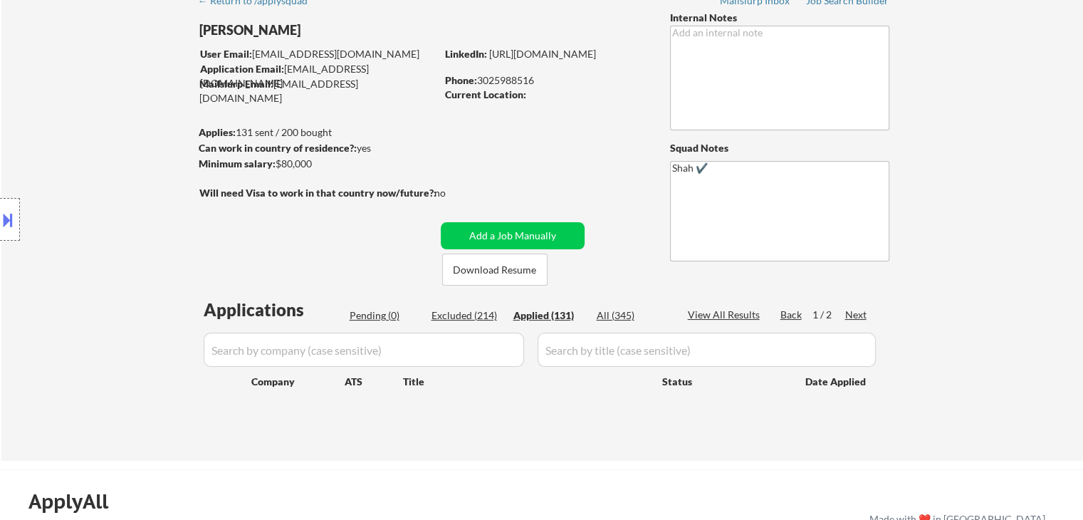
select select ""applied""
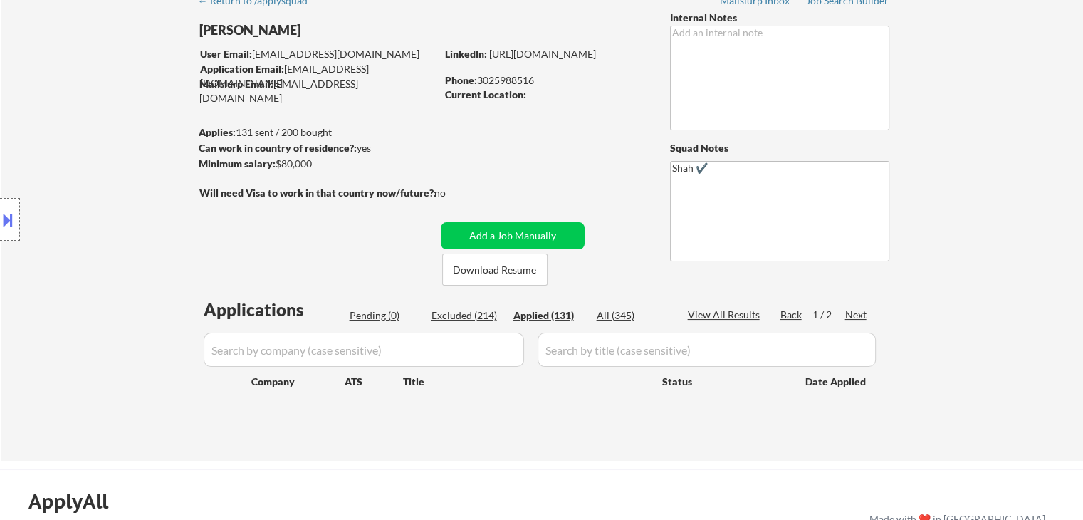
select select ""applied""
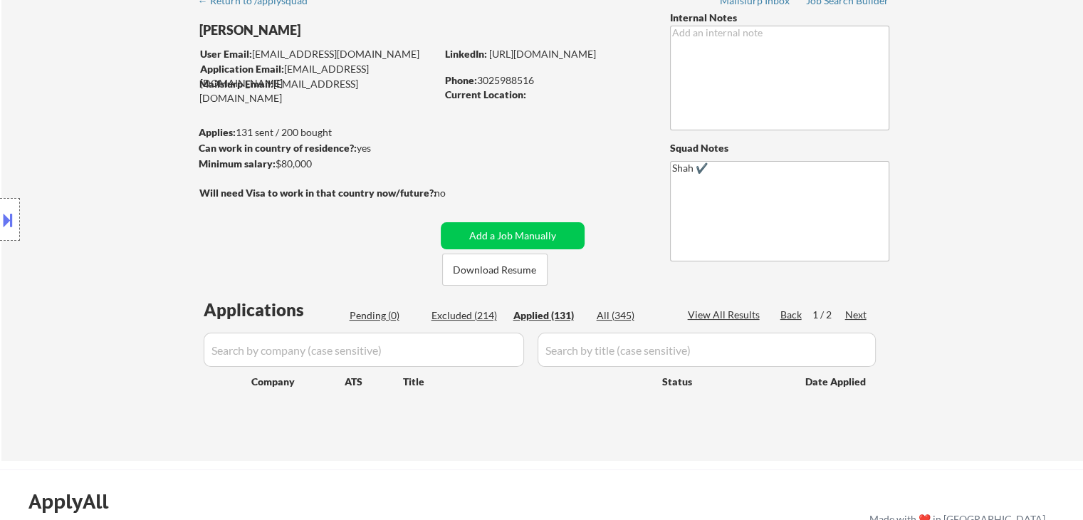
select select ""applied""
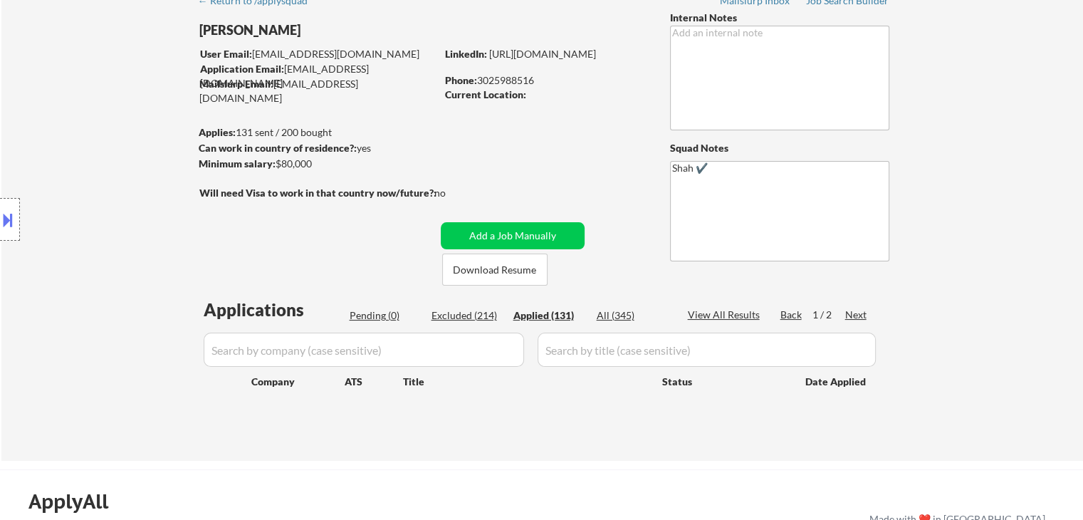
select select ""applied""
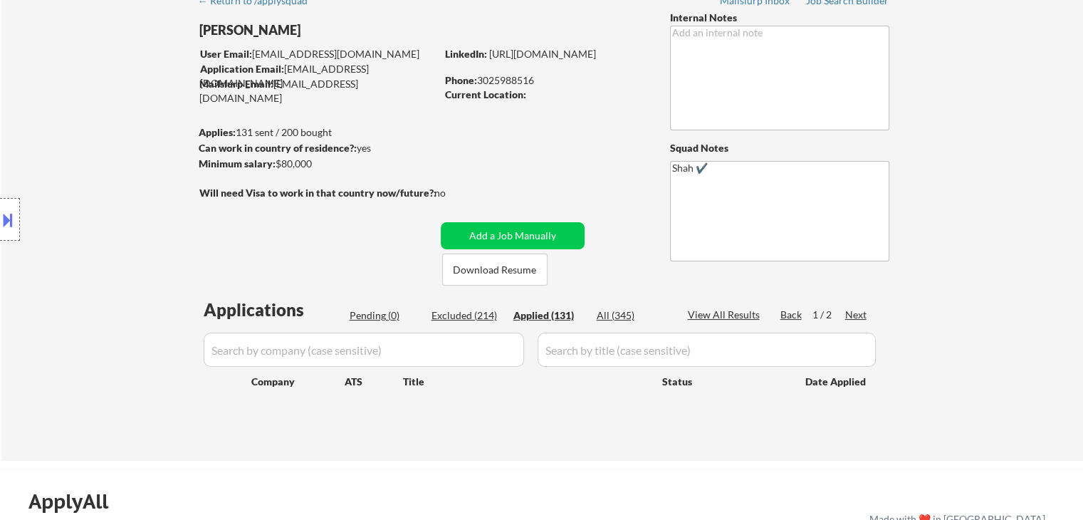
select select ""applied""
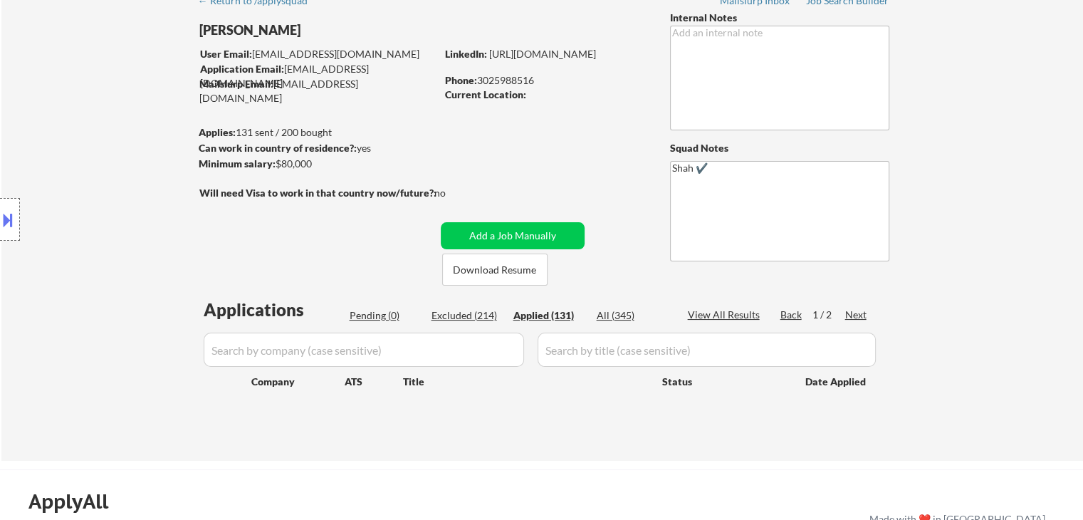
select select ""applied""
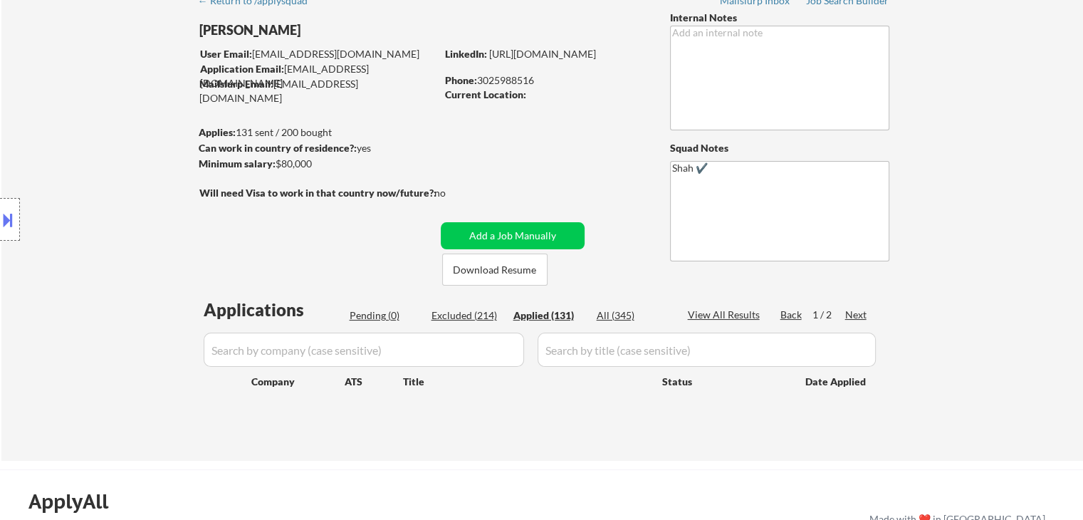
select select ""applied""
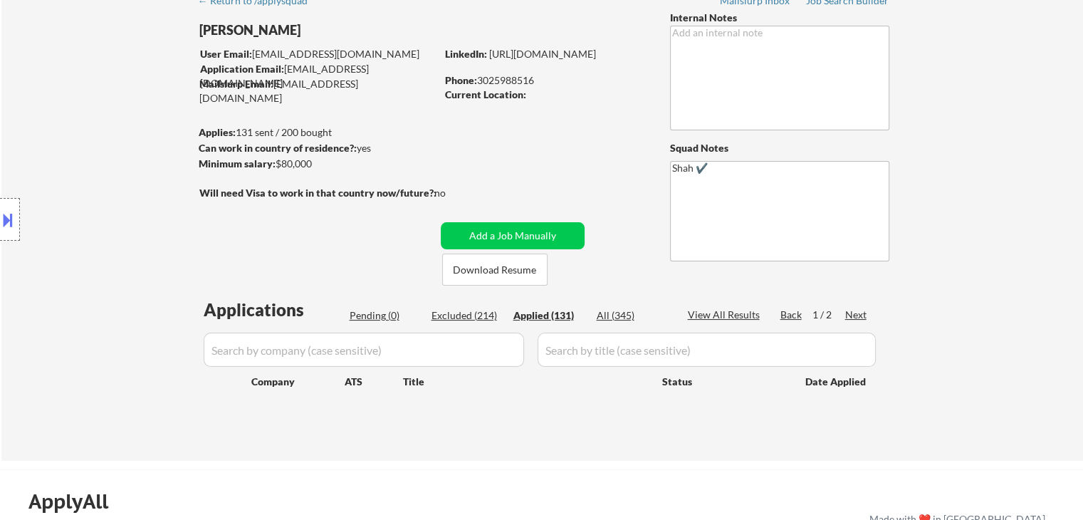
select select ""applied""
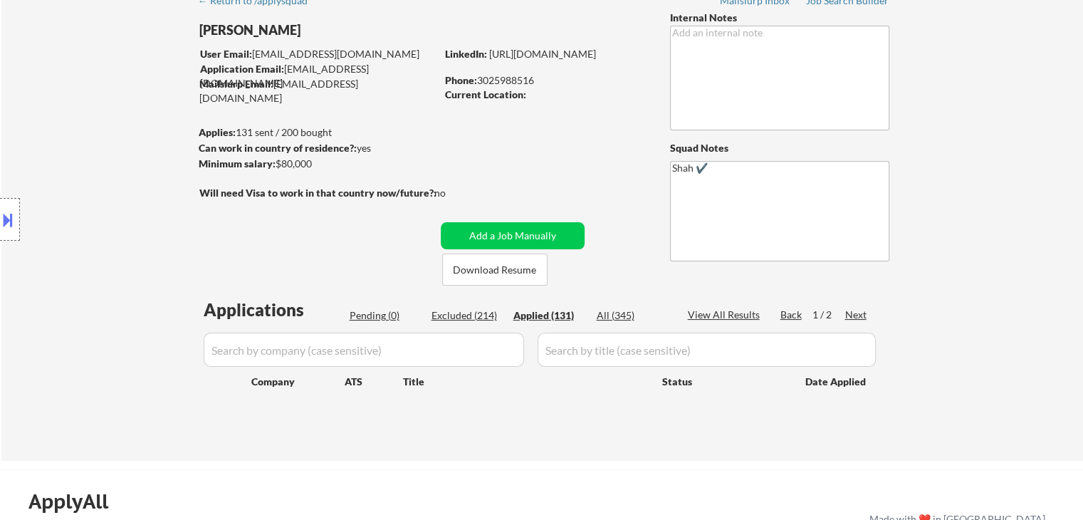
select select ""applied""
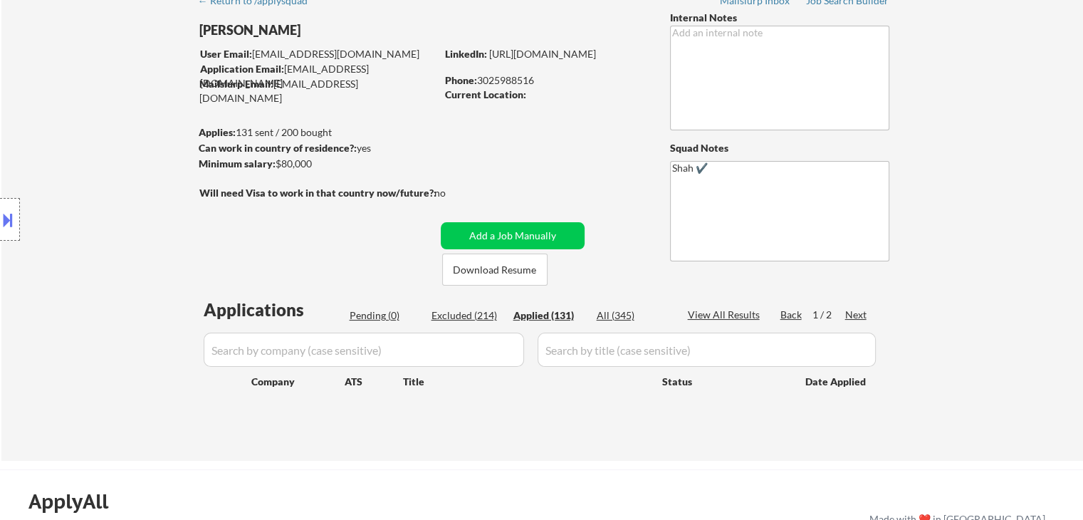
select select ""applied""
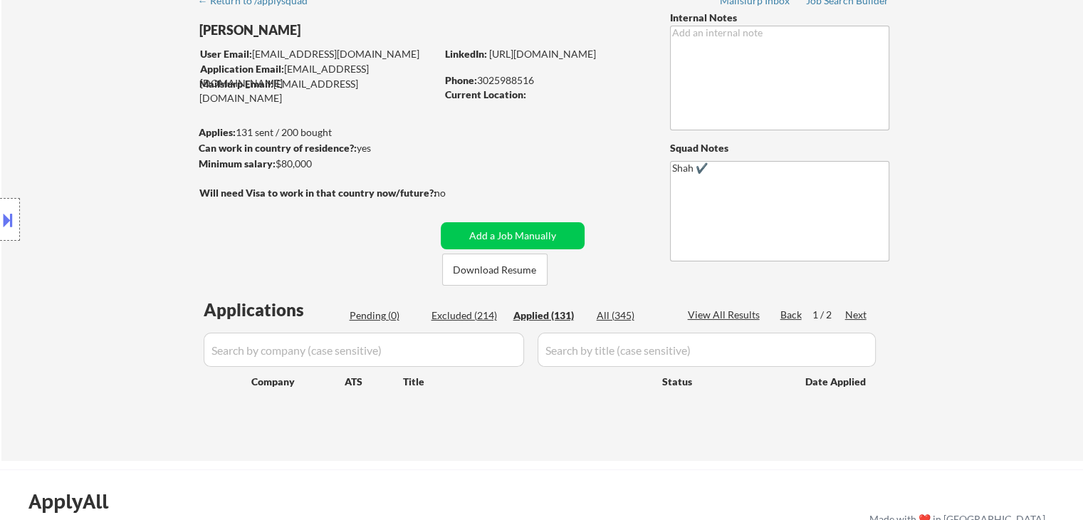
select select ""applied""
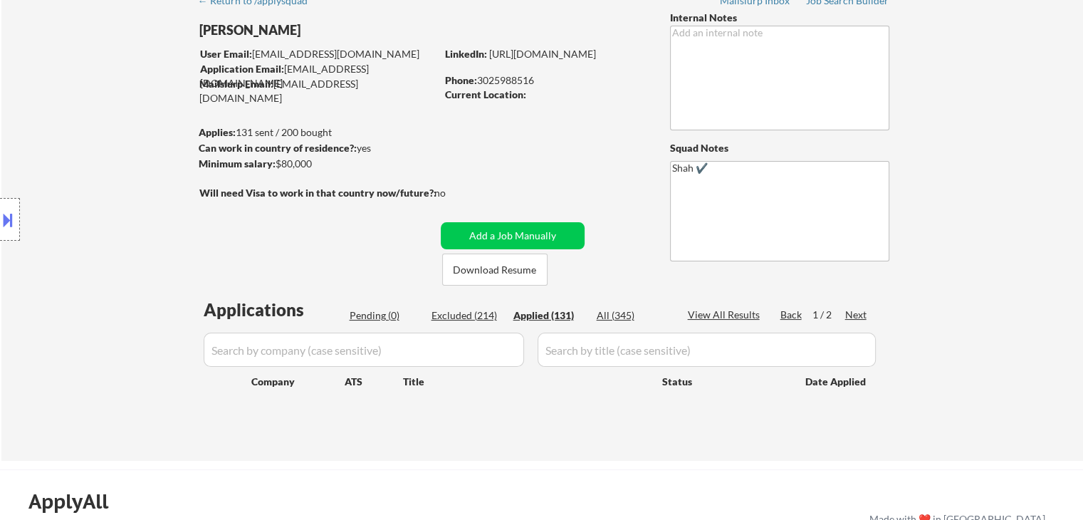
select select ""applied""
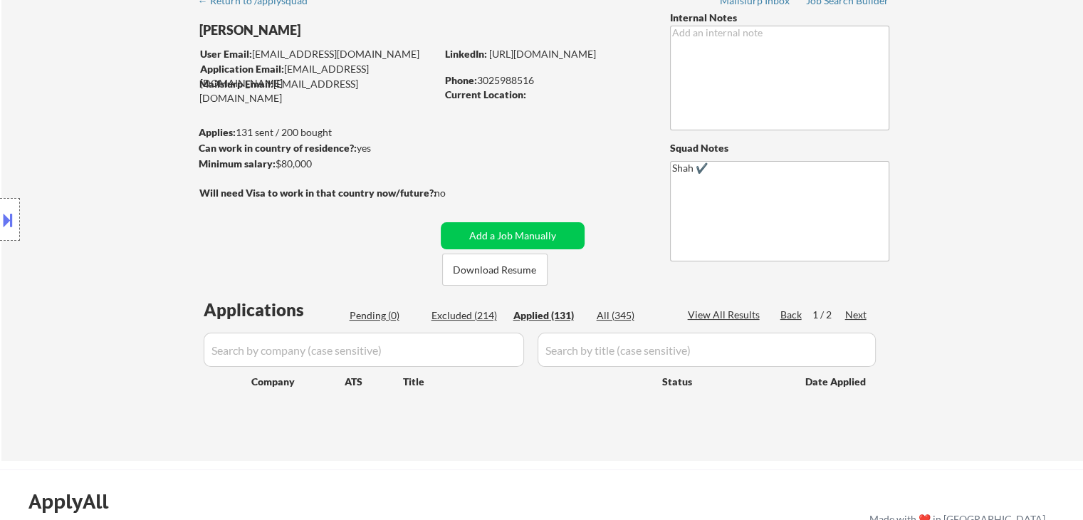
select select ""applied""
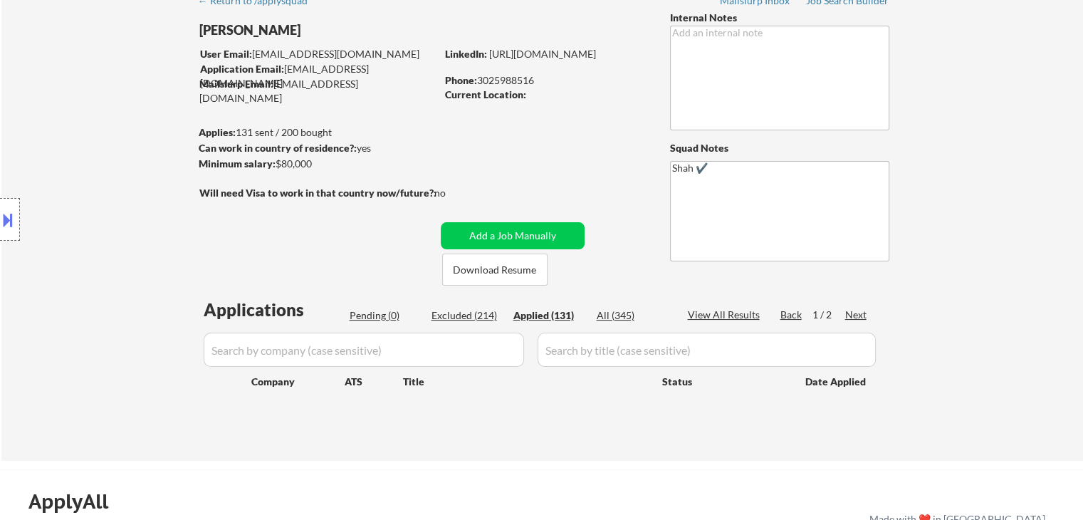
select select ""applied""
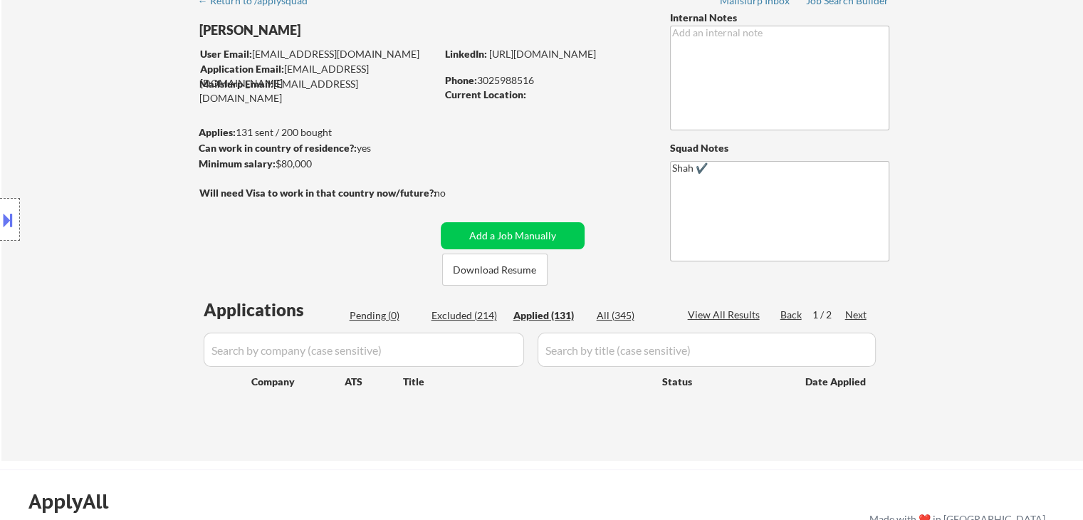
select select ""applied""
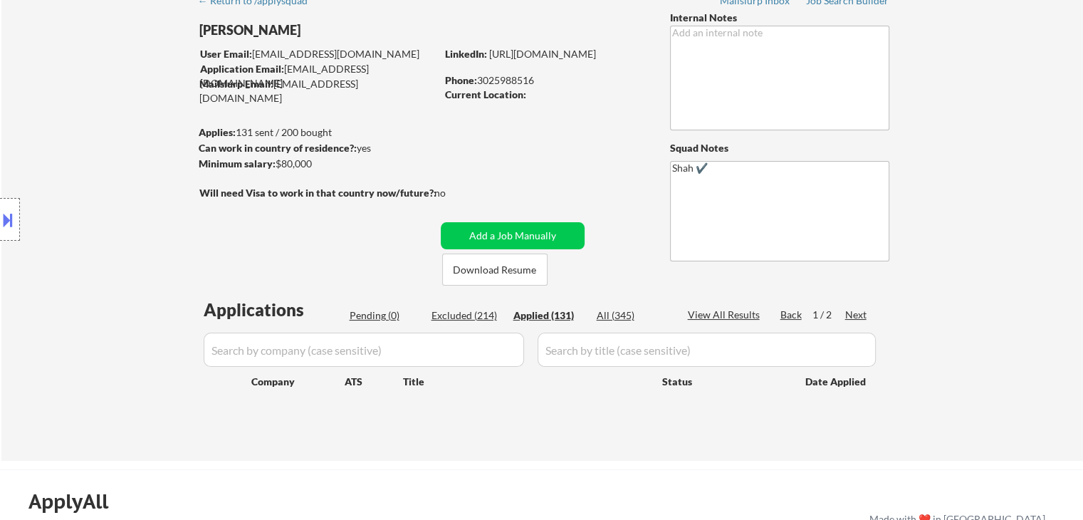
select select ""applied""
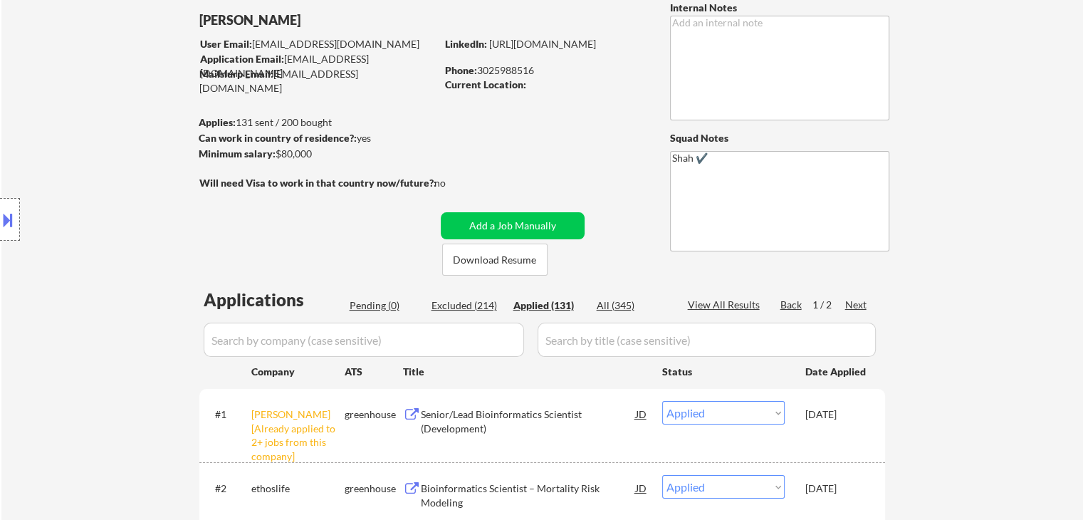
scroll to position [0, 0]
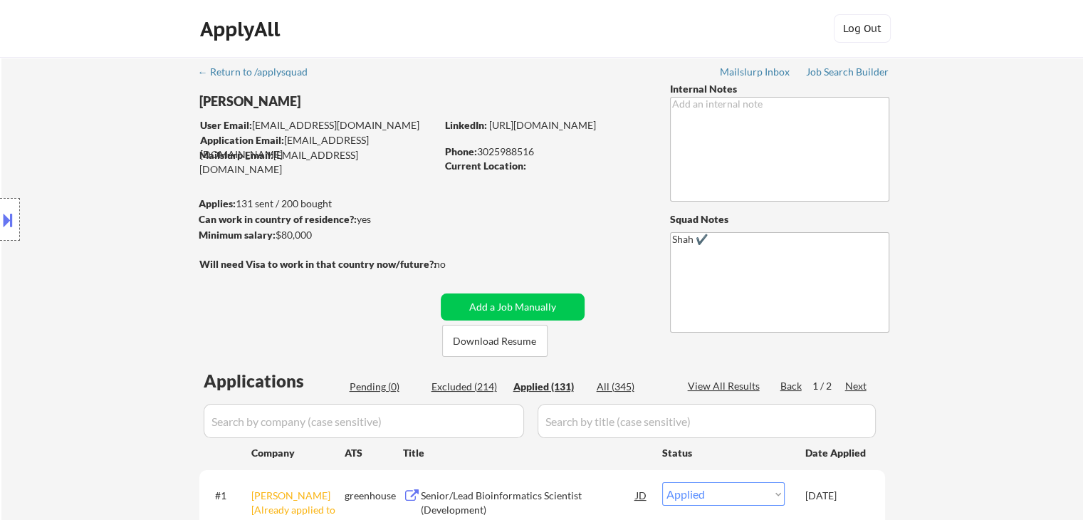
drag, startPoint x: 975, startPoint y: 145, endPoint x: 1006, endPoint y: 93, distance: 59.7
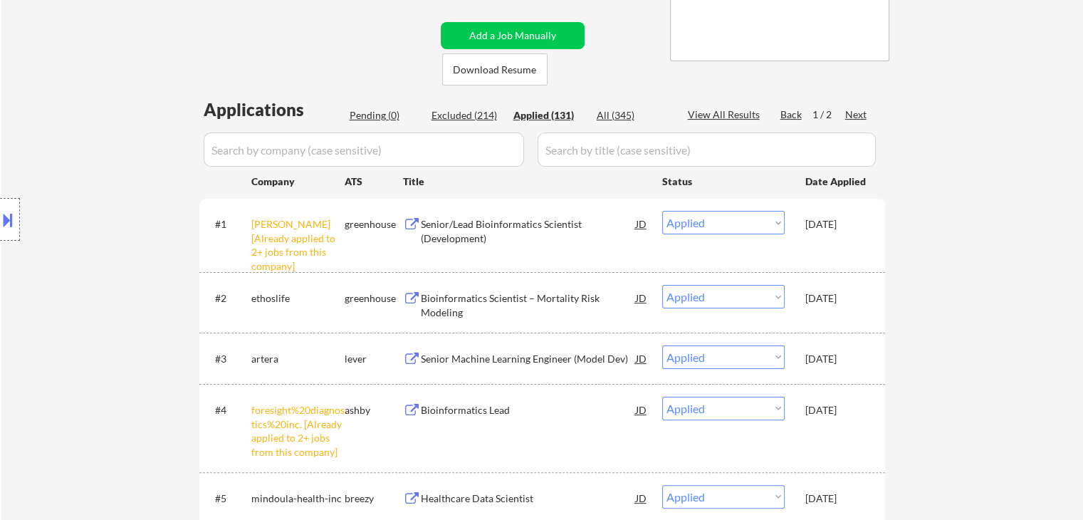
scroll to position [214, 0]
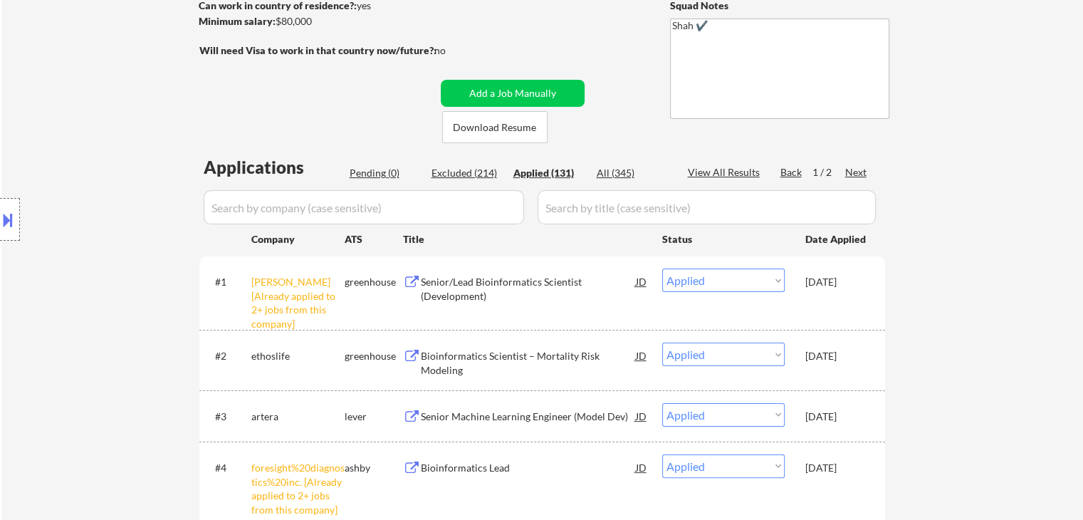
drag, startPoint x: 379, startPoint y: 172, endPoint x: 706, endPoint y: 220, distance: 330.4
click at [379, 172] on div "Pending (0)" at bounding box center [385, 173] width 71 height 14
